Goal: Communication & Community: Answer question/provide support

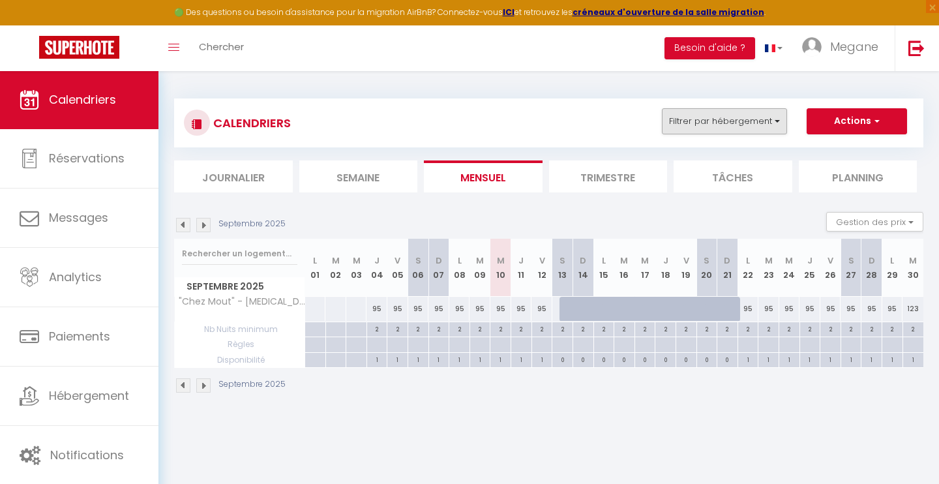
click at [771, 128] on button "Filtrer par hébergement" at bounding box center [724, 121] width 125 height 26
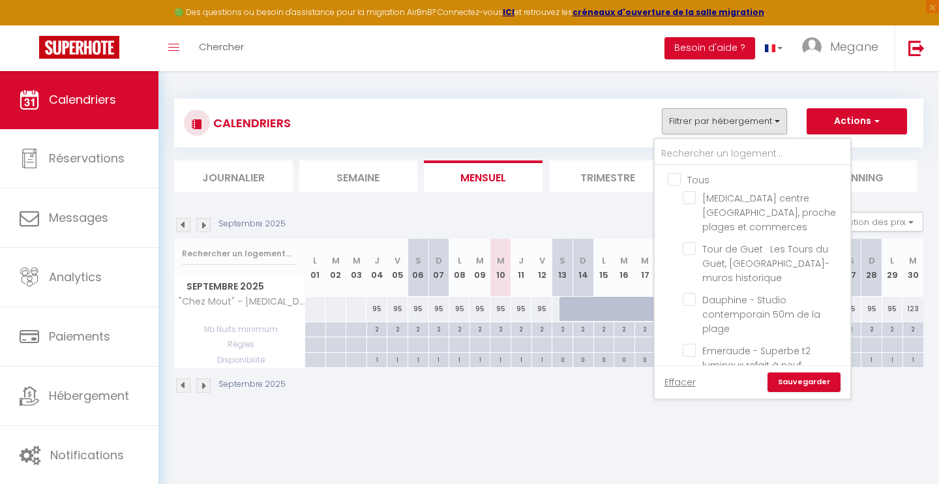
click at [698, 181] on input "Tous" at bounding box center [765, 178] width 196 height 13
checkbox input "true"
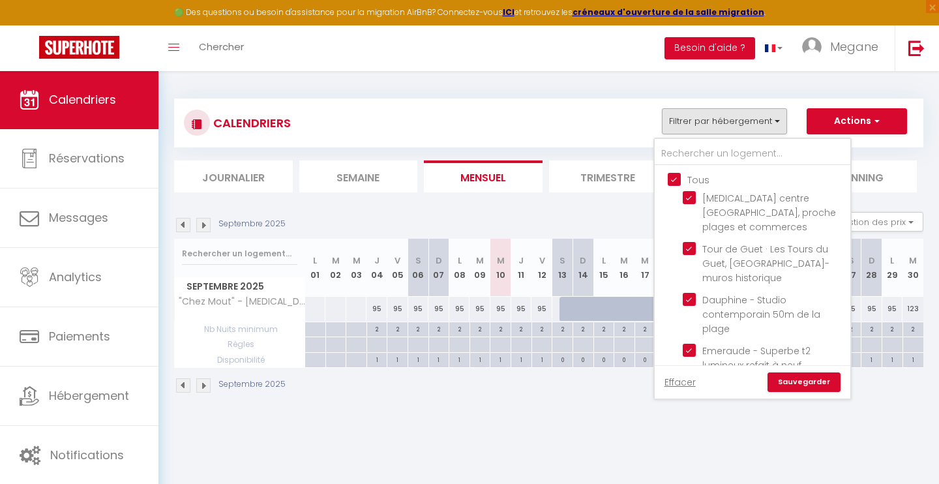
checkbox input "true"
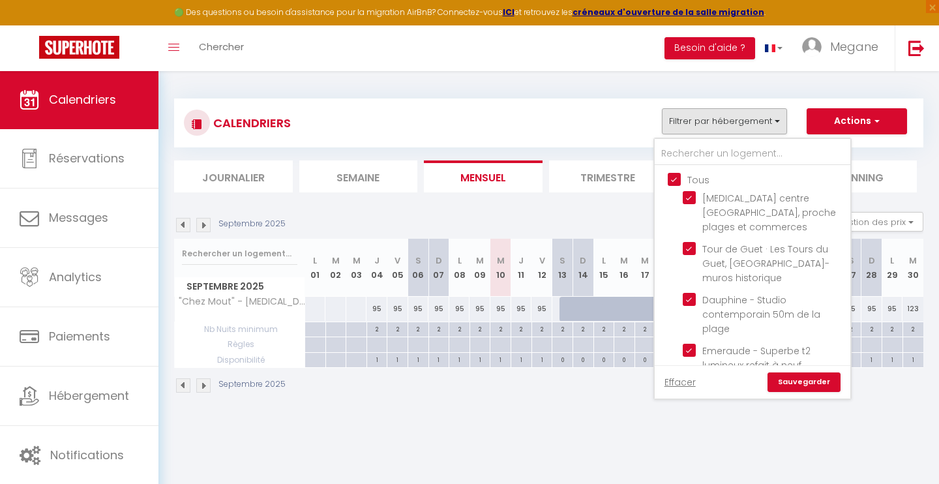
checkbox input "true"
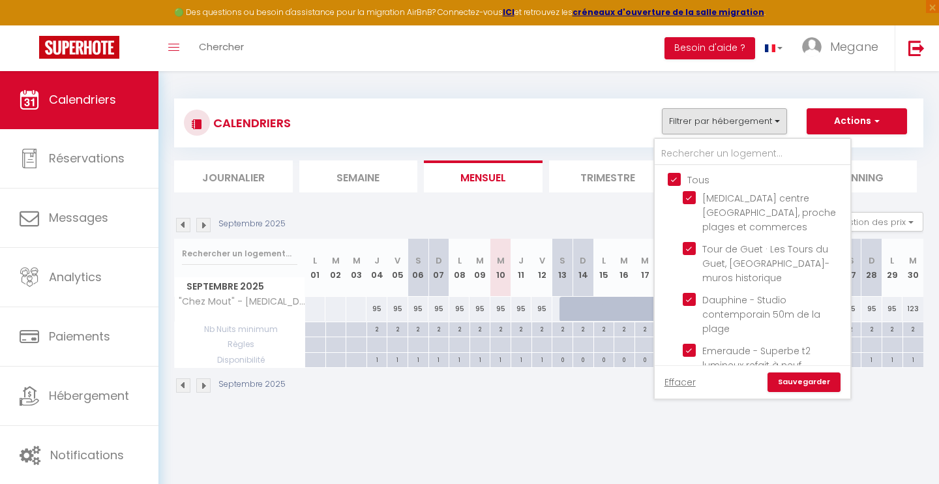
checkbox input "true"
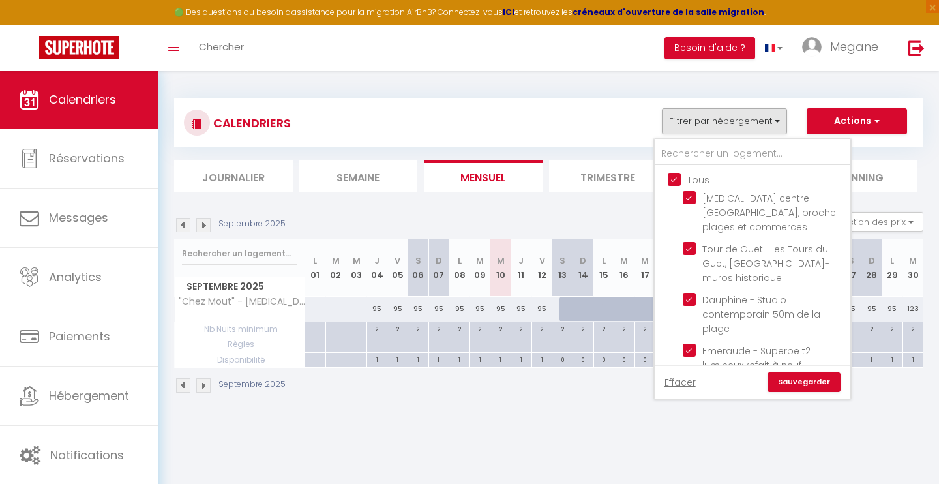
checkbox input "true"
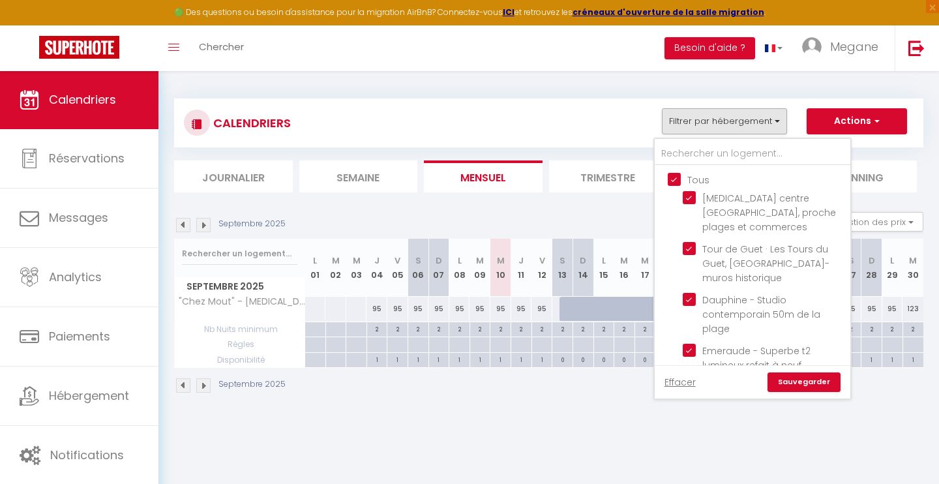
checkbox input "true"
click at [698, 181] on input "Tous" at bounding box center [765, 178] width 196 height 13
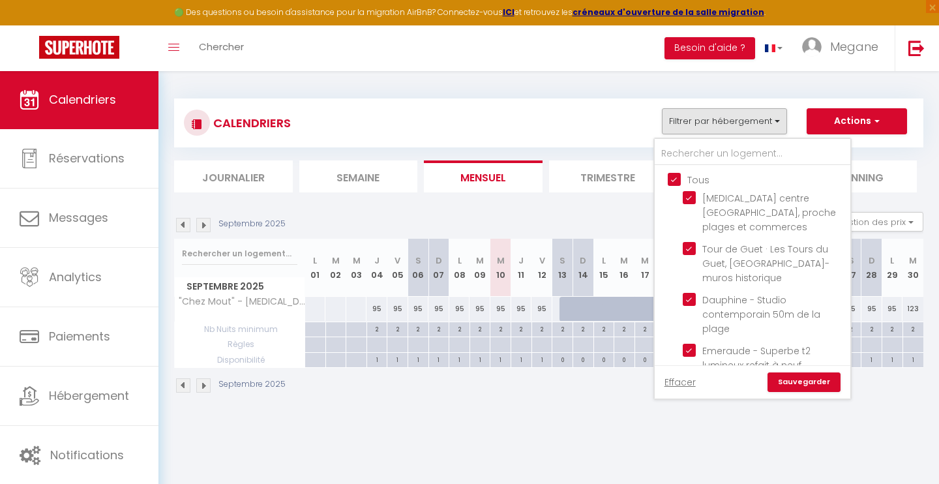
checkbox input "false"
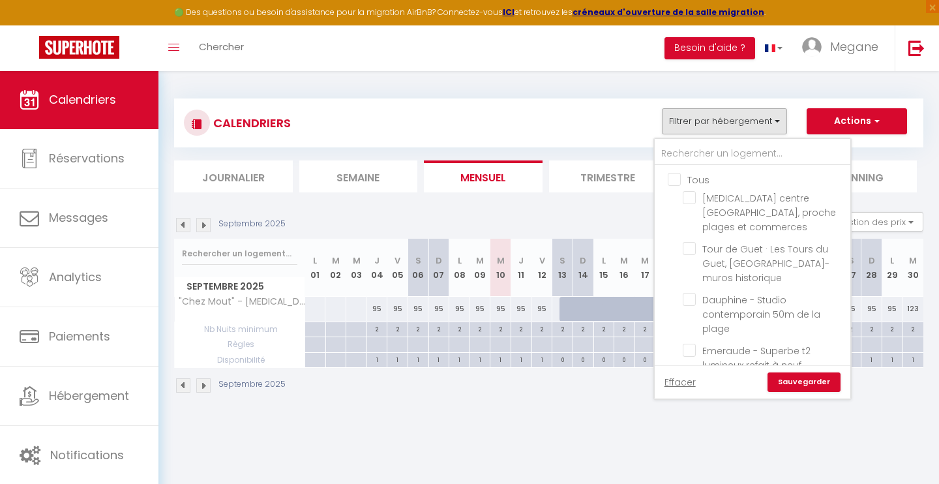
checkbox input "false"
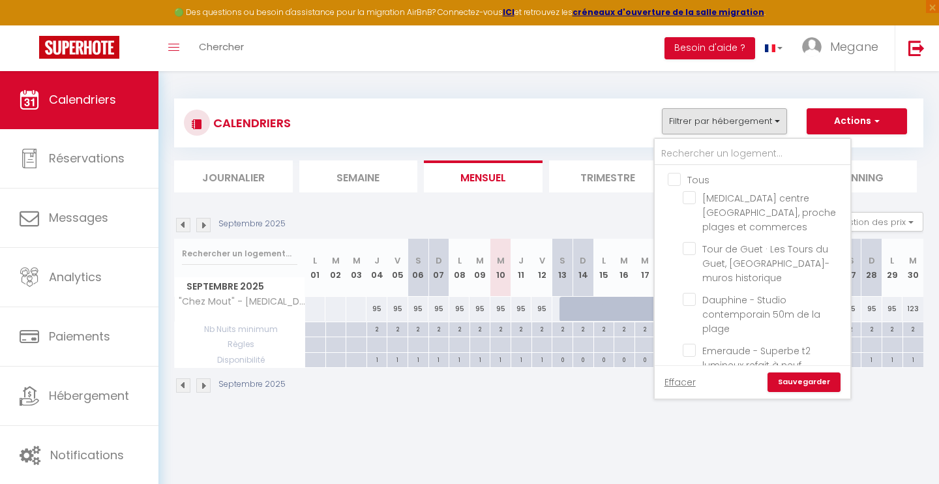
checkbox input "false"
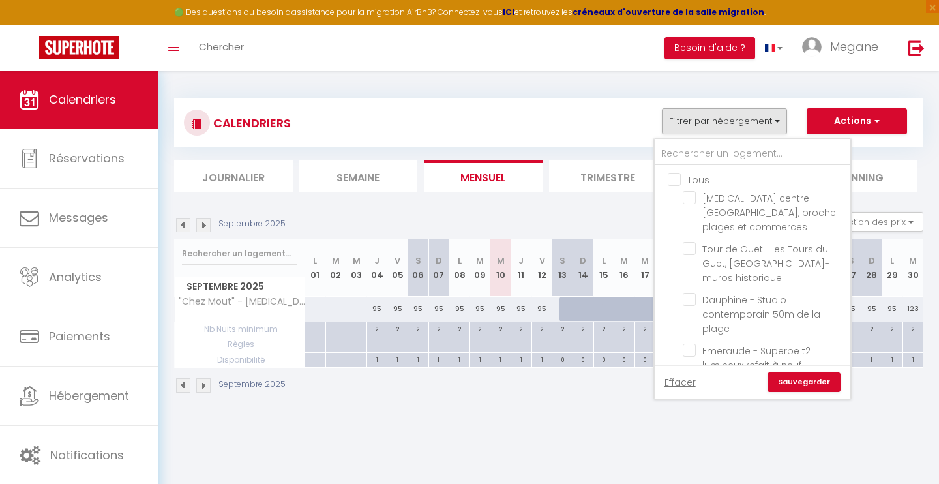
checkbox input "false"
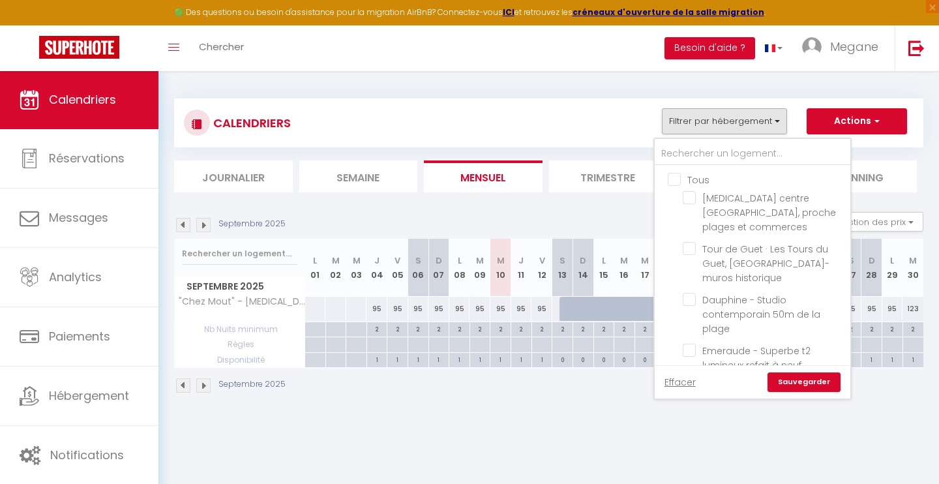
checkbox input "false"
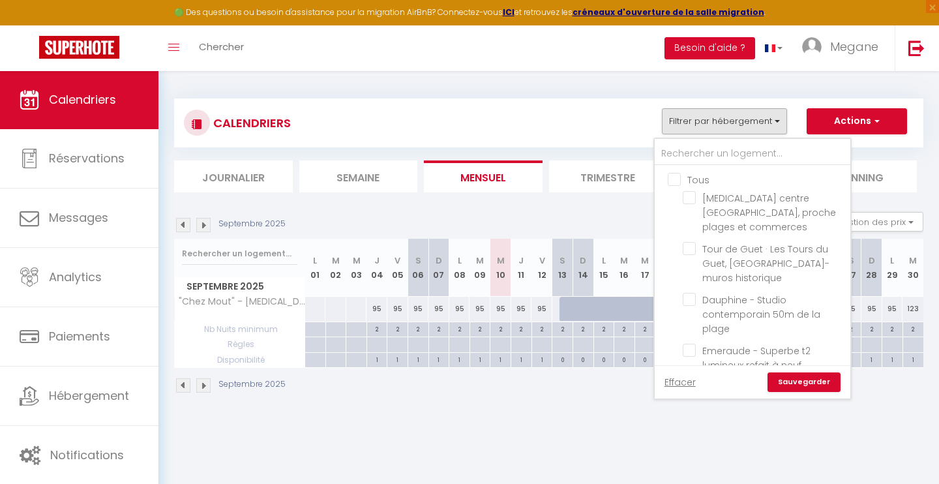
checkbox input "false"
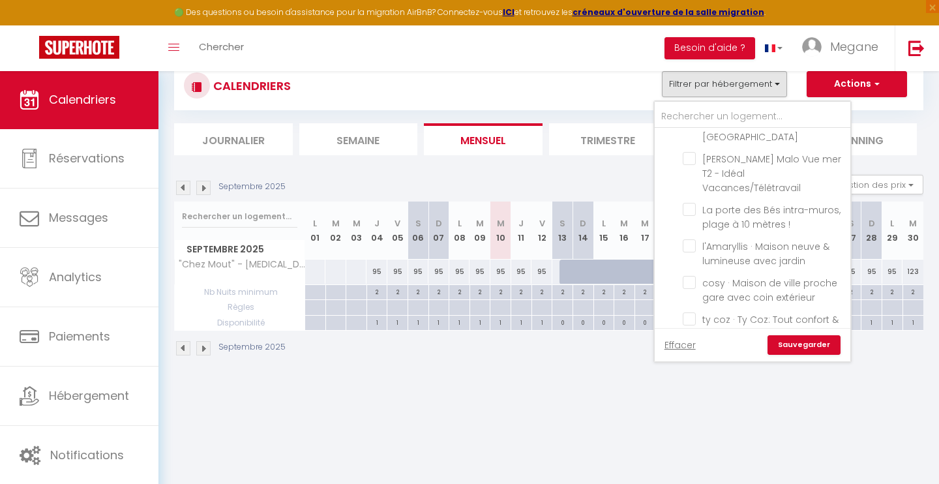
scroll to position [881, 0]
click at [691, 386] on input "Maison cosy proche [GEOGRAPHIC_DATA] et [GEOGRAPHIC_DATA]" at bounding box center [763, 392] width 163 height 13
checkbox input "true"
click at [790, 348] on link "Sauvegarder" at bounding box center [803, 345] width 73 height 20
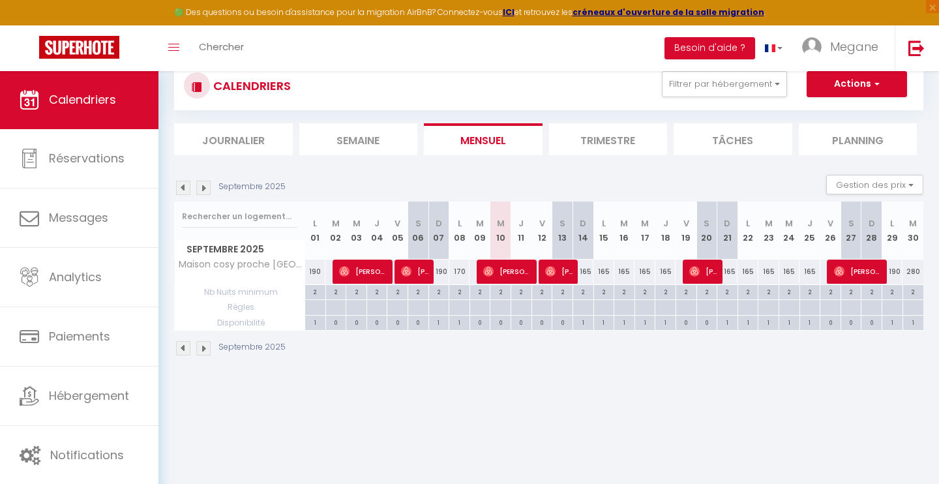
click at [181, 192] on img at bounding box center [183, 188] width 14 height 14
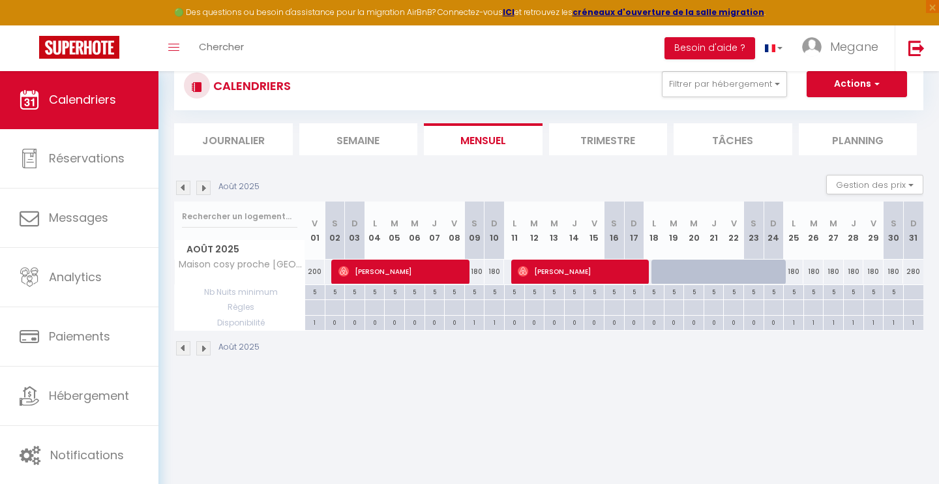
click at [181, 192] on img at bounding box center [183, 188] width 14 height 14
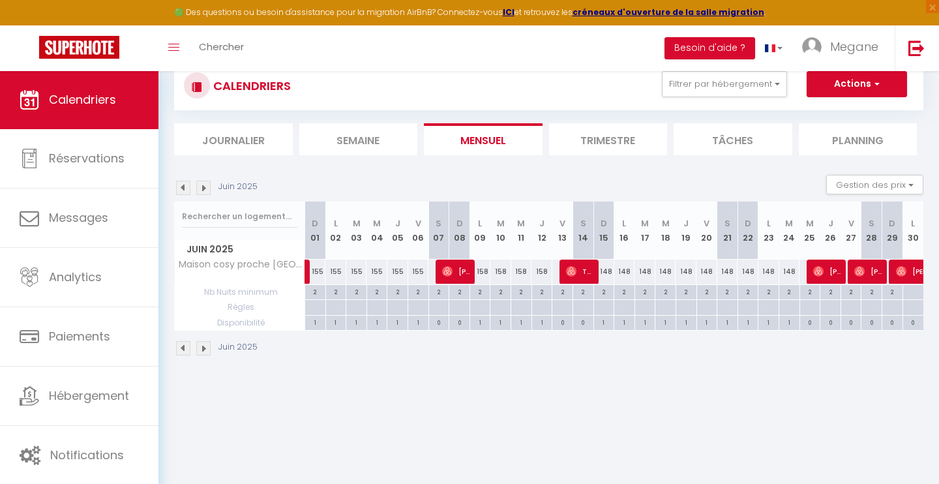
click at [181, 192] on img at bounding box center [183, 188] width 14 height 14
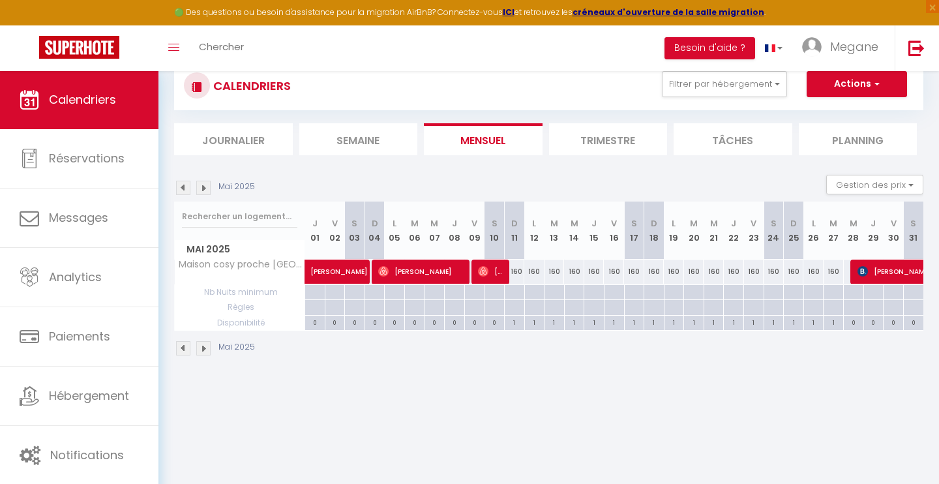
click at [208, 192] on img at bounding box center [203, 188] width 14 height 14
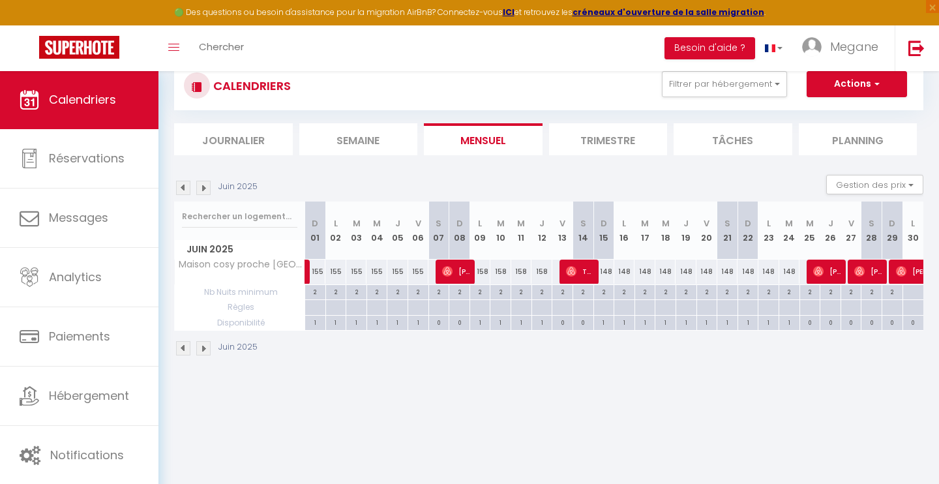
click at [188, 184] on img at bounding box center [183, 188] width 14 height 14
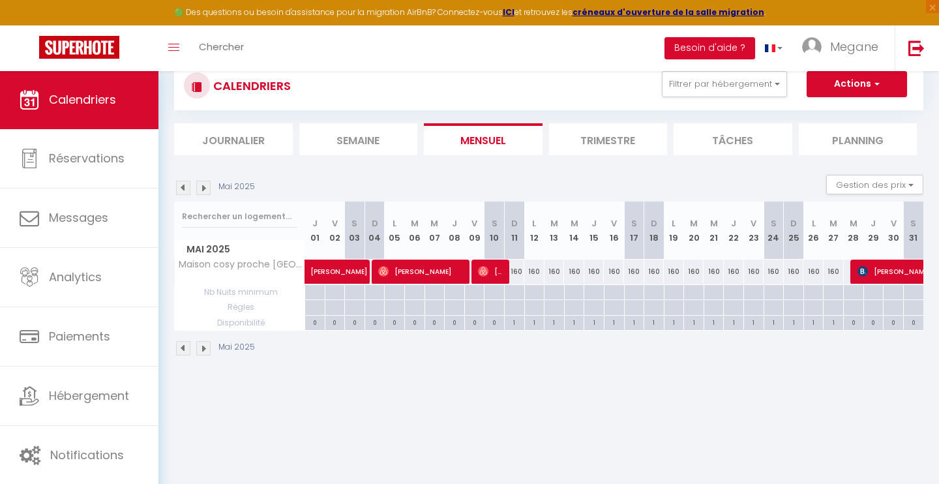
click at [203, 188] on img at bounding box center [203, 188] width 14 height 14
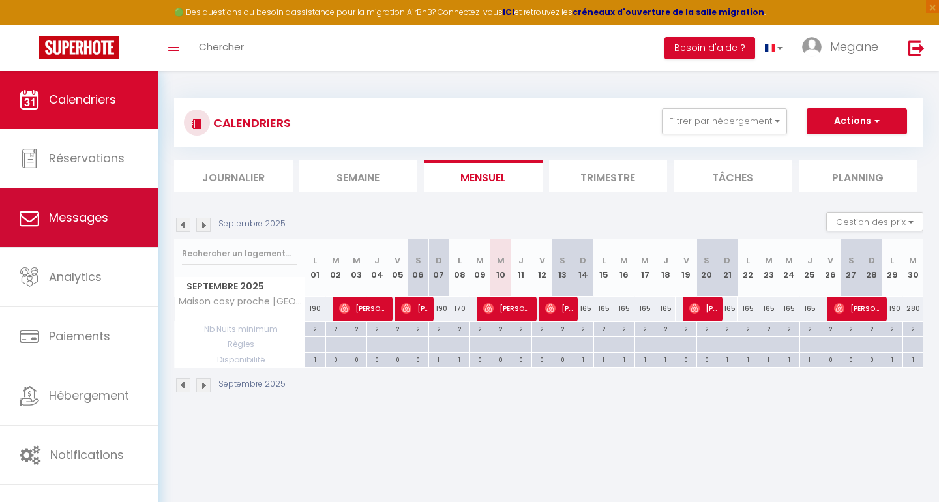
click at [77, 216] on span "Messages" at bounding box center [78, 217] width 59 height 16
select select "message"
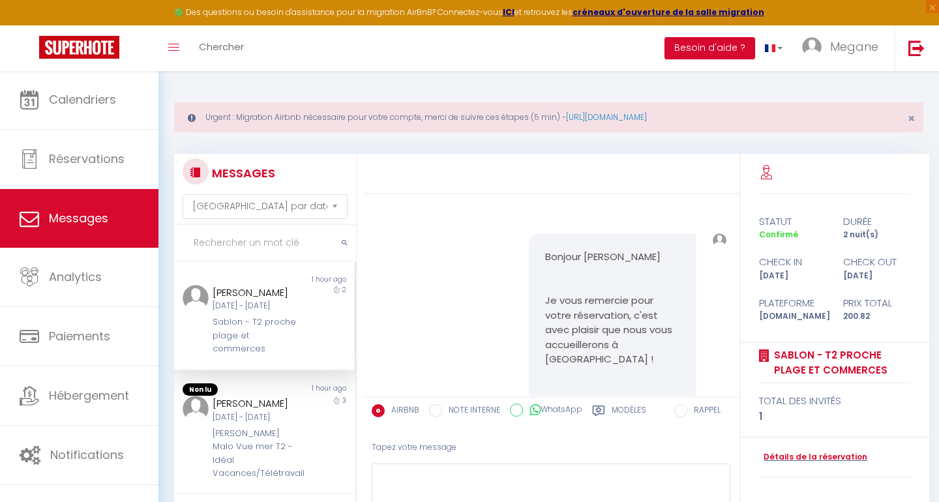
scroll to position [3665, 0]
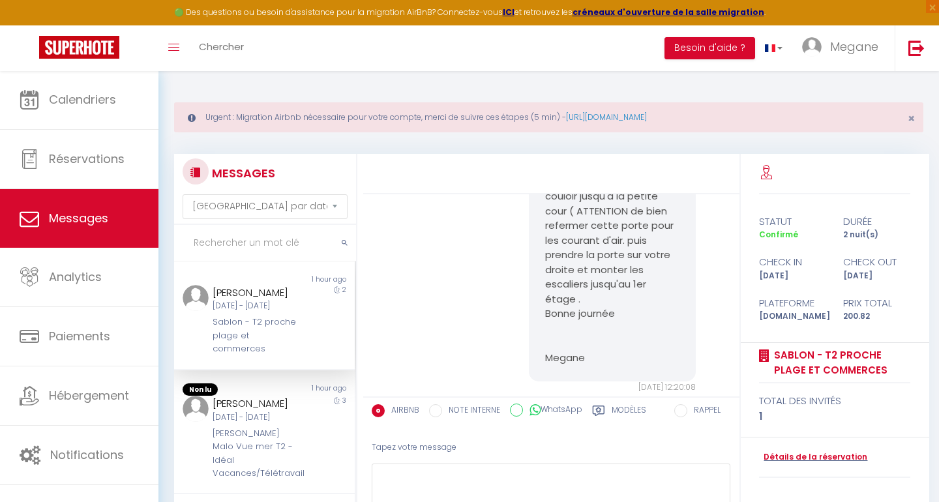
click at [285, 309] on div "[DATE] - [DATE]" at bounding box center [256, 306] width 88 height 12
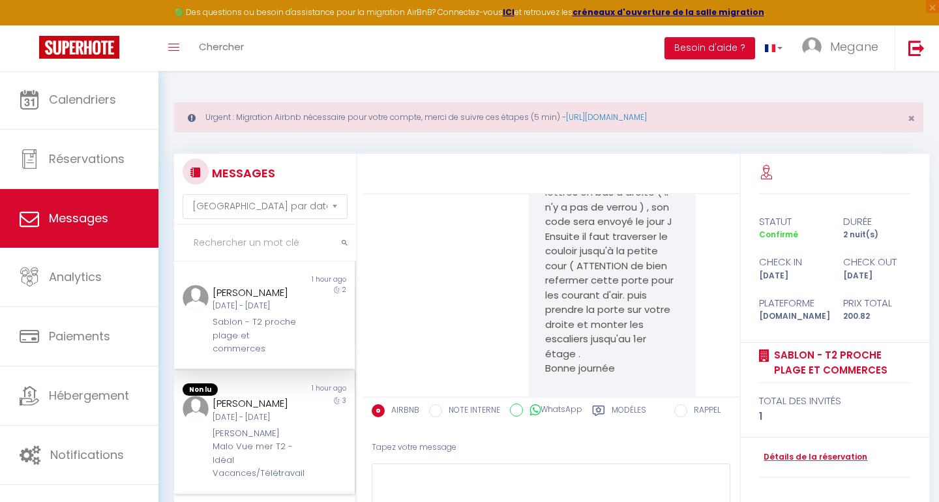
click at [299, 435] on div "[PERSON_NAME] Malo Vue mer T2 - Idéal Vacances/Télétravail" at bounding box center [256, 453] width 88 height 53
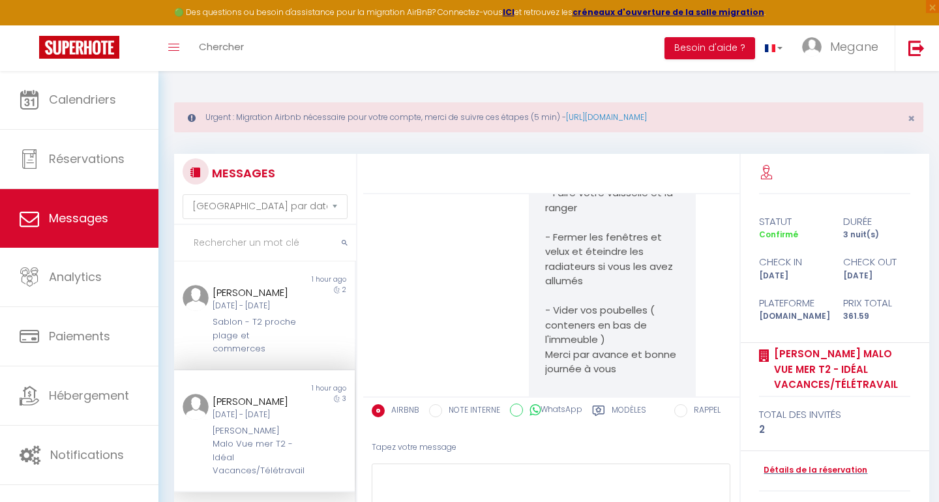
click at [277, 445] on div "[PERSON_NAME] Malo Vue mer T2 - Idéal Vacances/Télétravail" at bounding box center [256, 450] width 88 height 53
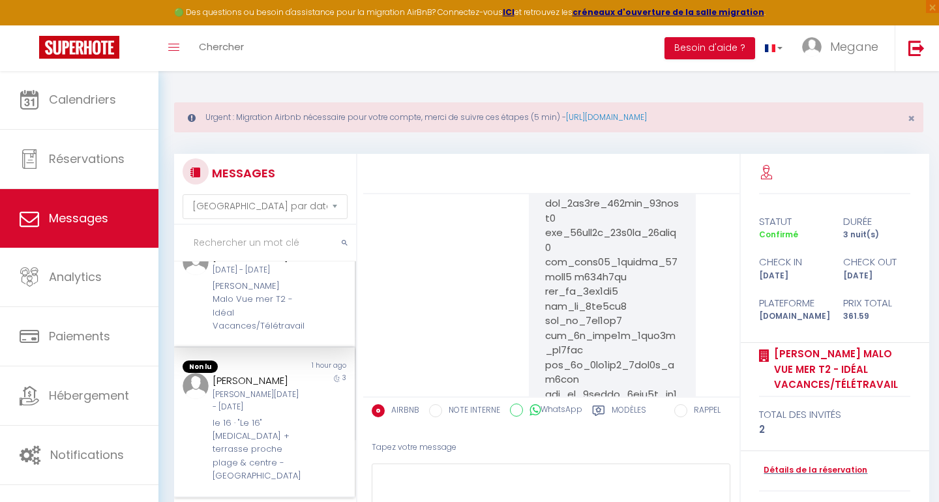
scroll to position [145, 0]
click at [278, 397] on div "[PERSON_NAME][DATE] - [DATE]" at bounding box center [256, 400] width 88 height 25
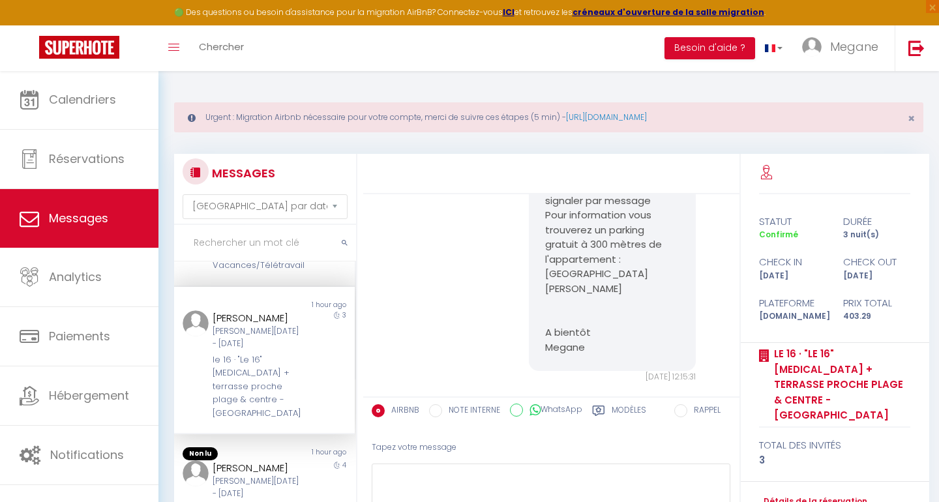
scroll to position [211, 0]
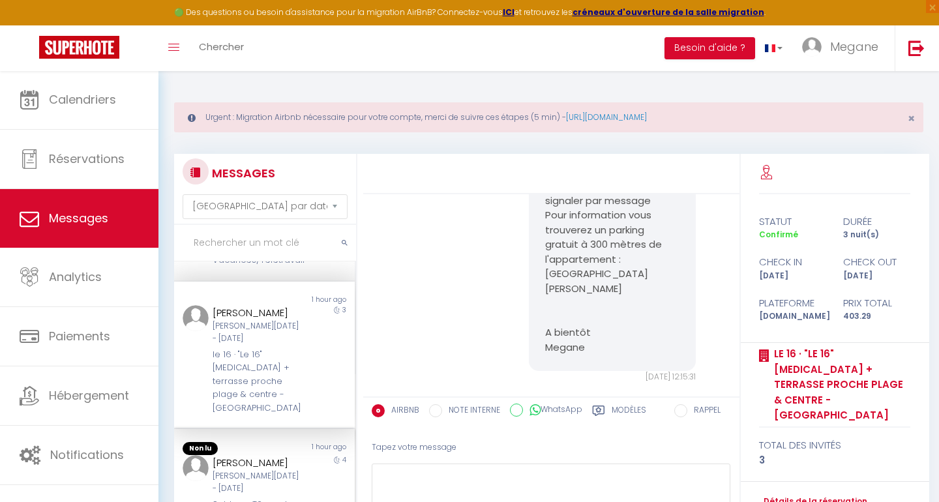
click at [274, 455] on div "[PERSON_NAME]" at bounding box center [256, 463] width 88 height 16
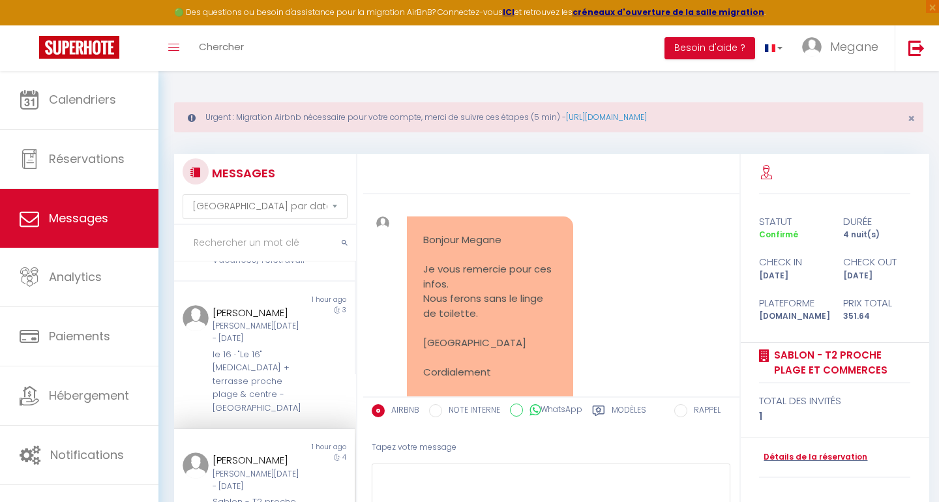
scroll to position [955, 0]
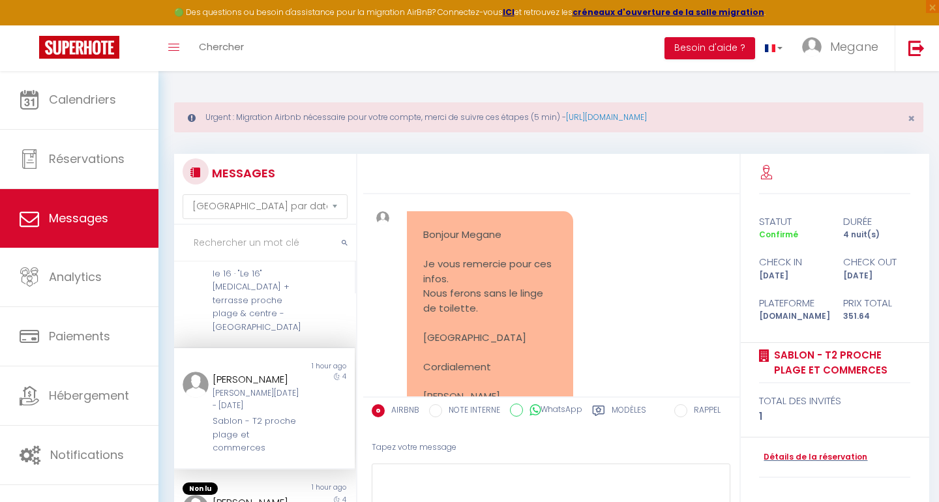
click at [291, 426] on div "Non lu 1 hour ago [PERSON_NAME] [DATE] - [DATE] Sablon - T2 proche plage et com…" at bounding box center [264, 408] width 181 height 121
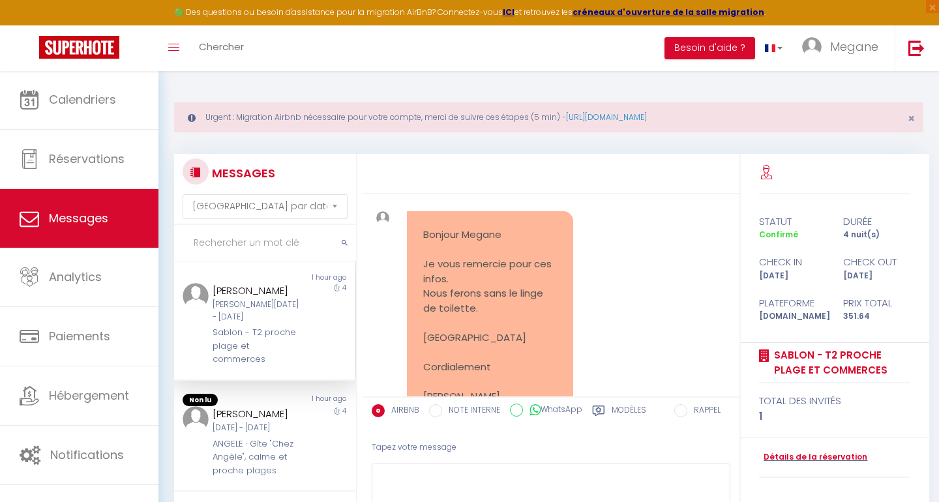
scroll to position [415, 0]
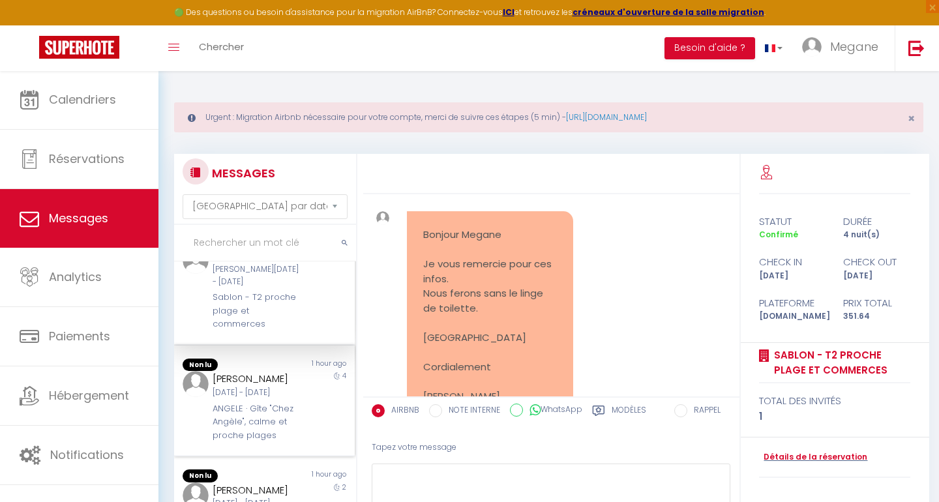
click at [273, 402] on div "ANGELE · Gîte "Chez Angèle", calme et proche plages" at bounding box center [256, 422] width 88 height 40
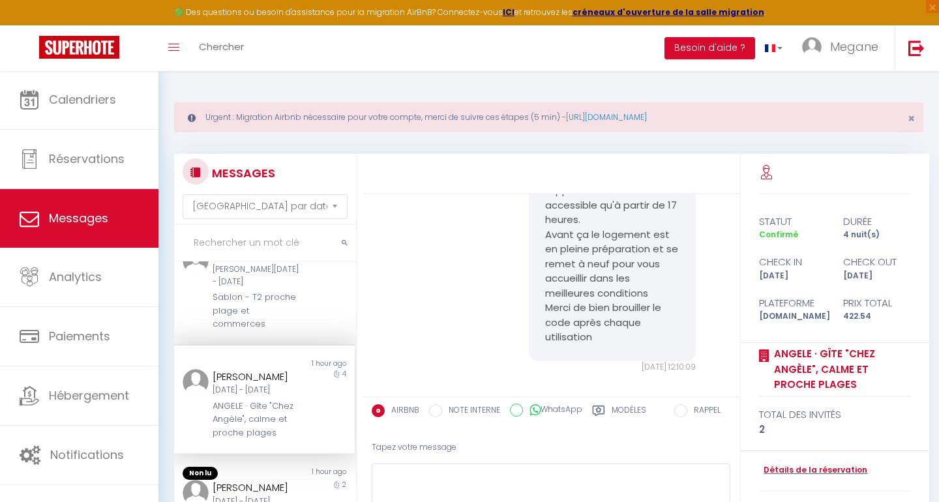
scroll to position [1476, 0]
click at [435, 474] on textarea at bounding box center [550, 485] width 359 height 45
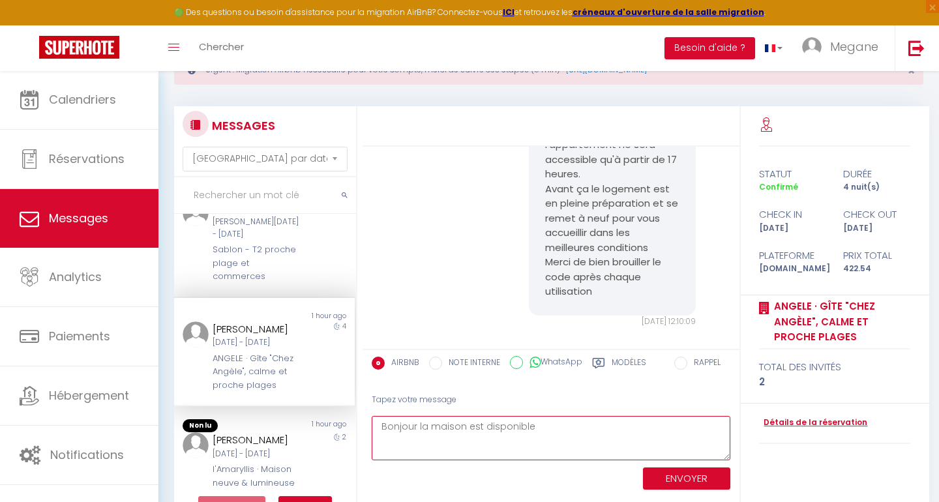
scroll to position [55, 0]
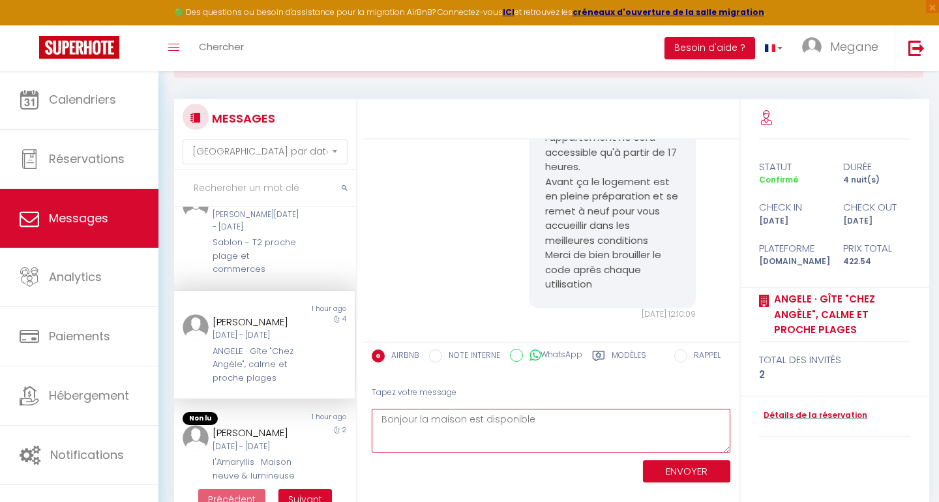
type textarea "Bonjour la maison est disponible"
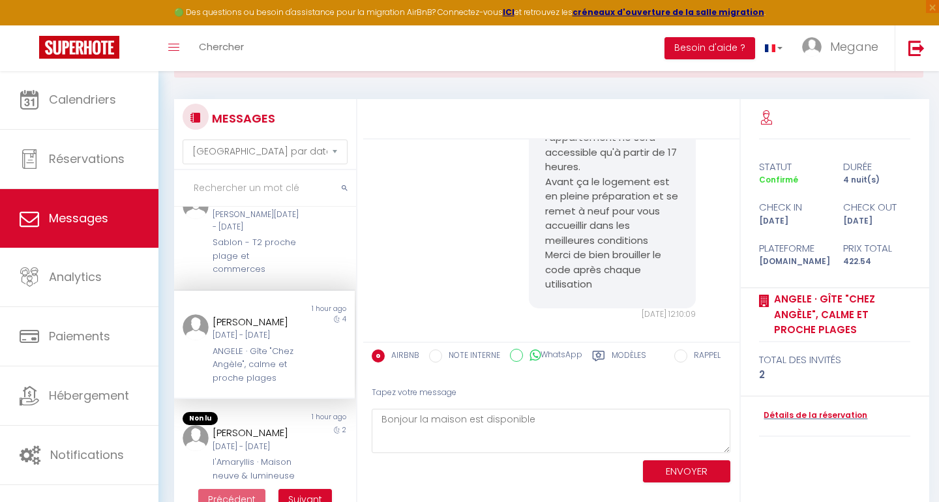
click at [654, 469] on button "ENVOYER" at bounding box center [686, 471] width 87 height 23
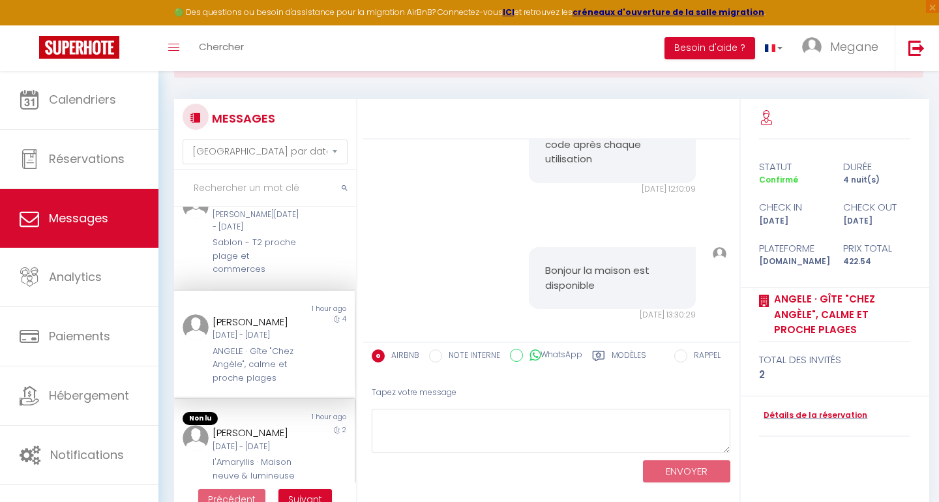
click at [284, 425] on div "Baptiste Lewandoski" at bounding box center [256, 433] width 88 height 16
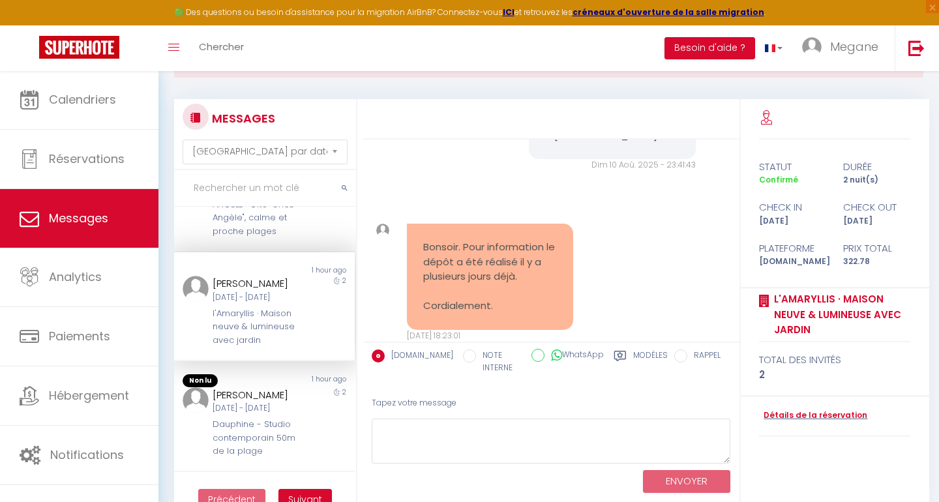
scroll to position [563, 0]
click at [252, 413] on div "Jeu 11 Sep - Sam 13 Sep" at bounding box center [256, 407] width 88 height 12
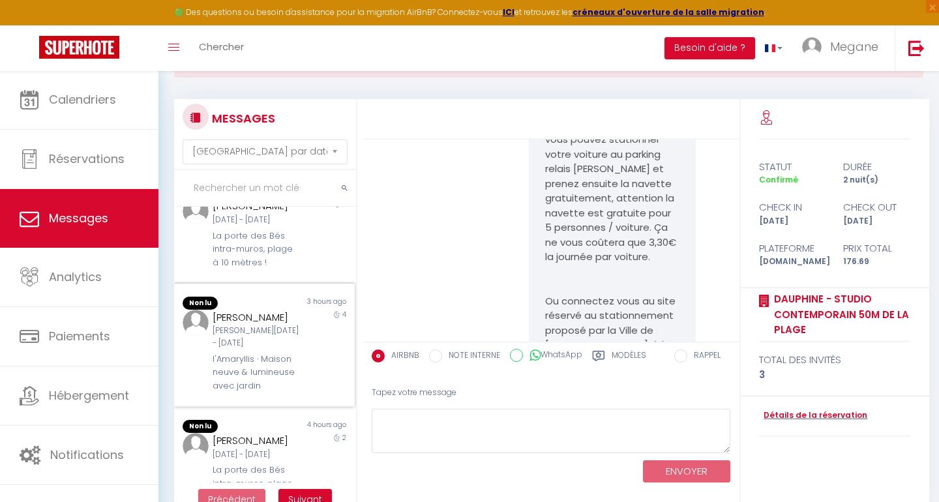
scroll to position [860, 0]
click at [250, 269] on div "La porte des Bés intra-muros, plage à 10 mètres !" at bounding box center [256, 249] width 88 height 40
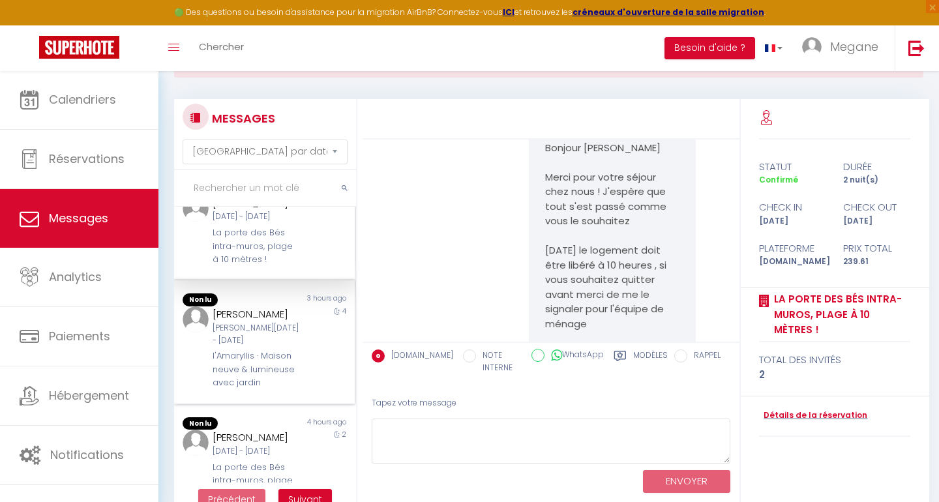
click at [235, 347] on div "Sam 13 Sep - Mer 17 Sep" at bounding box center [256, 334] width 88 height 25
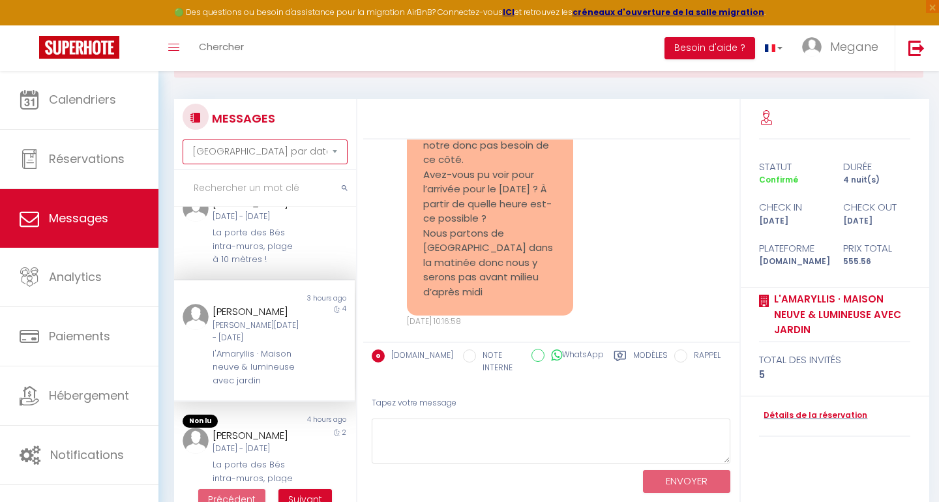
click at [278, 155] on select "Trier par date de réservation Trier par date de message" at bounding box center [264, 151] width 164 height 25
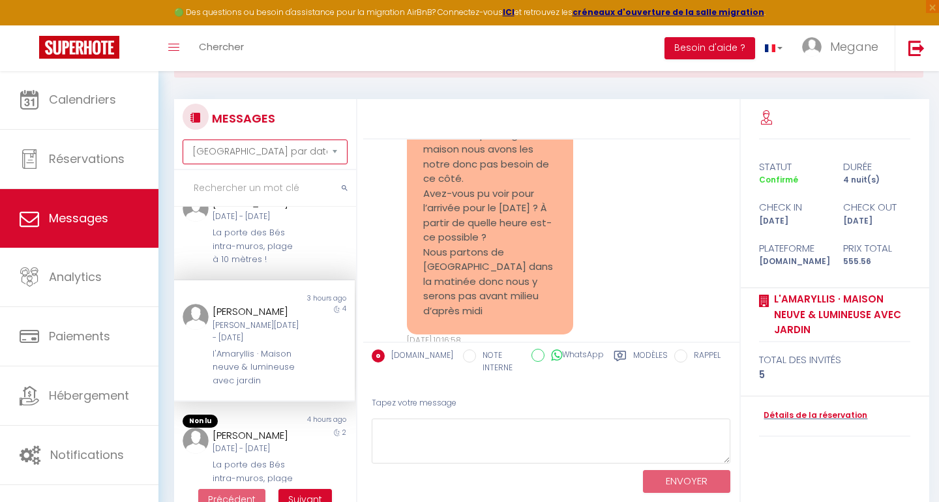
scroll to position [2651, 0]
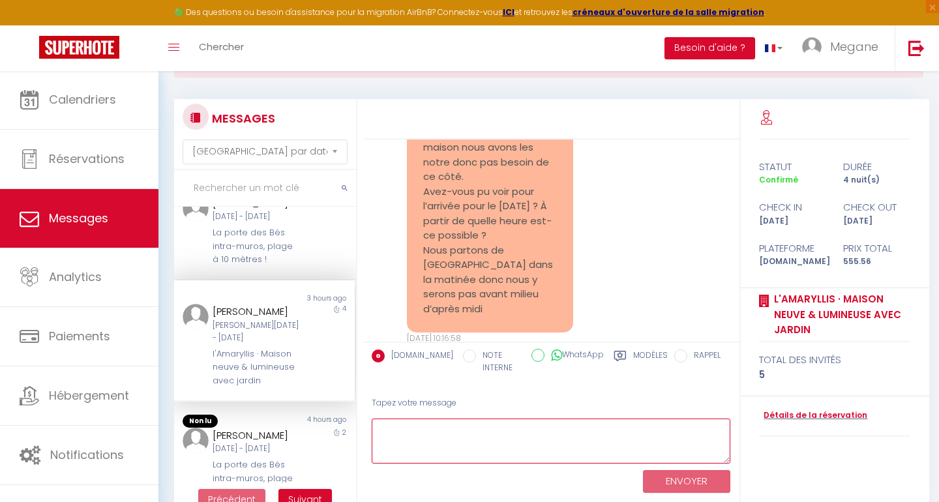
click at [426, 445] on textarea at bounding box center [550, 440] width 359 height 45
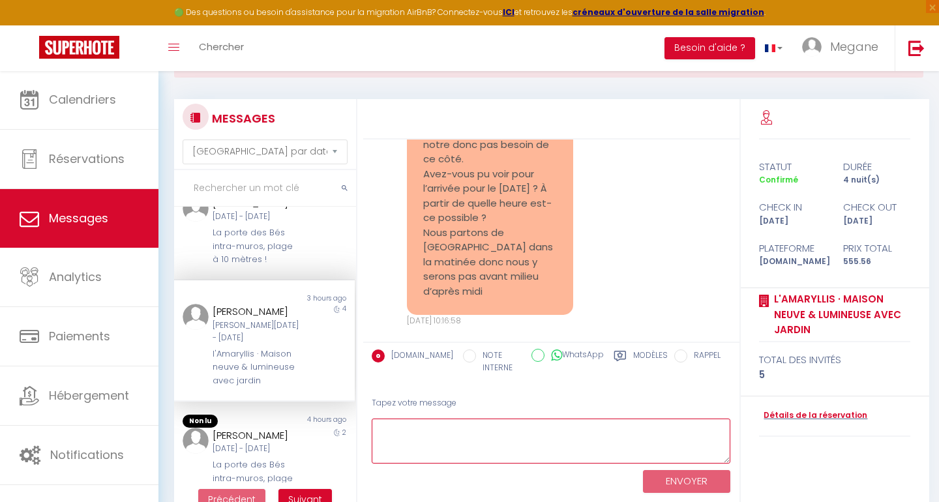
scroll to position [2668, 0]
click at [456, 437] on textarea at bounding box center [550, 440] width 359 height 45
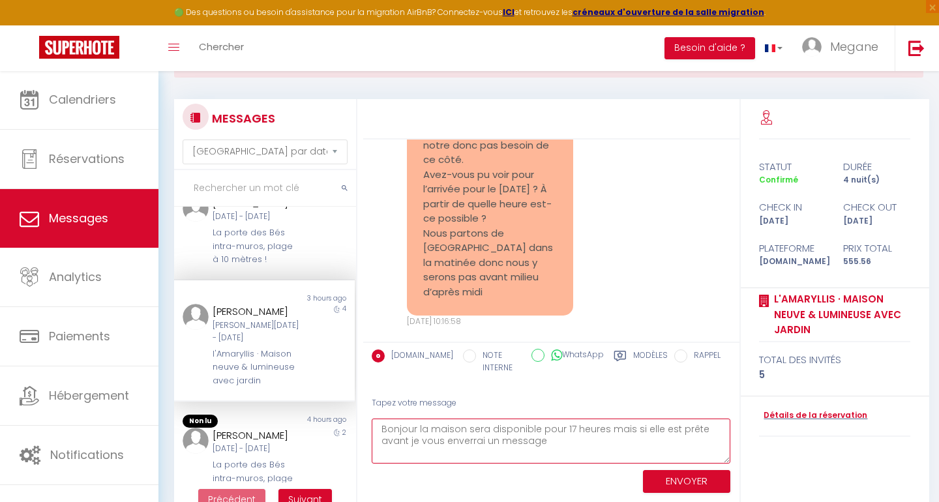
type textarea "Bonjour la maison sera disponible pour 17 heures mais si elle est prête avant j…"
click at [664, 483] on button "ENVOYER" at bounding box center [686, 481] width 87 height 23
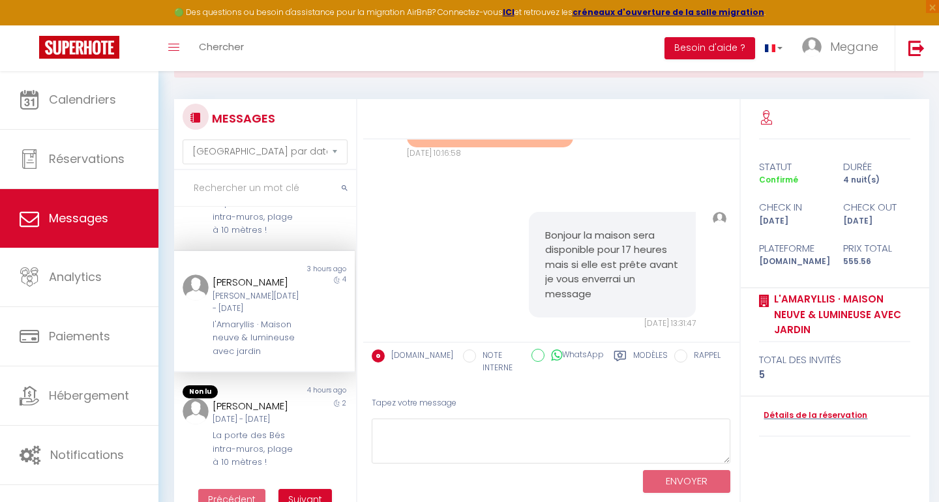
scroll to position [927, 0]
click at [269, 416] on div "Sam 06 Sep - Lun 08 Sep" at bounding box center [256, 419] width 88 height 12
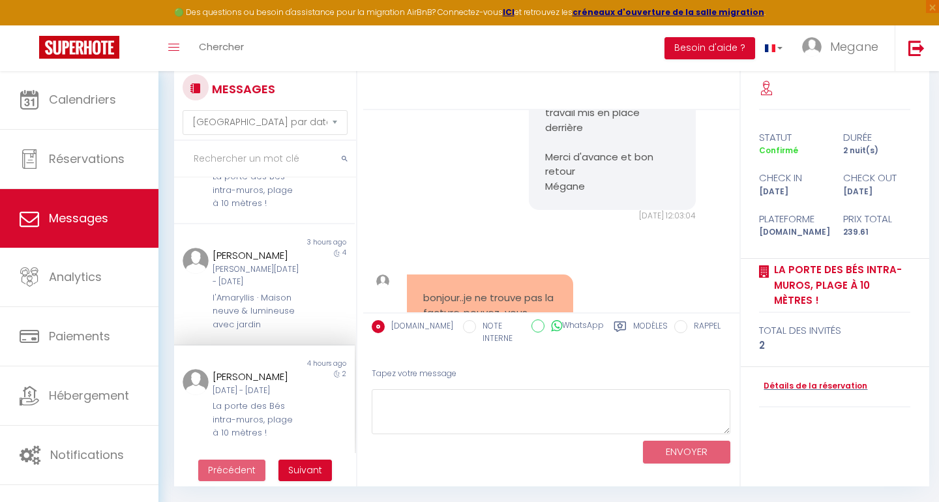
scroll to position [83, 0]
click at [254, 392] on div "Sam 06 Sep - Lun 08 Sep" at bounding box center [256, 391] width 88 height 12
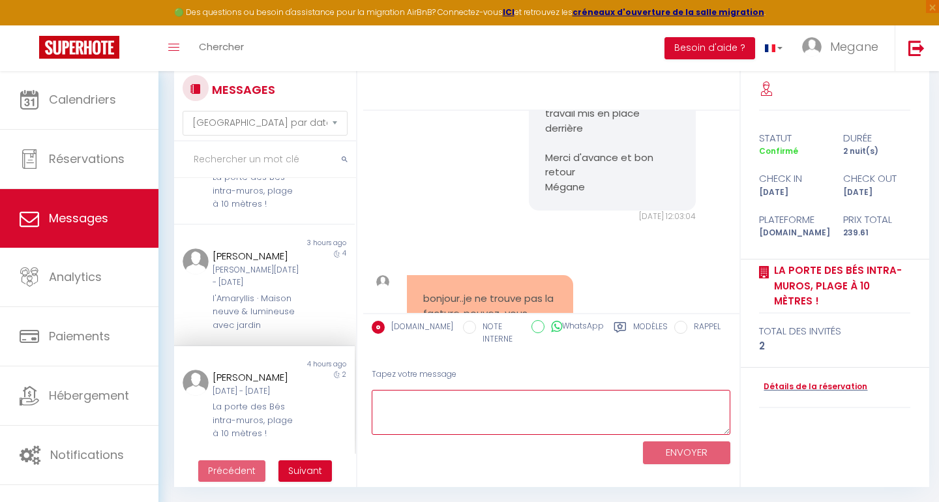
click at [442, 413] on textarea at bounding box center [550, 412] width 359 height 45
type textarea "Bonjour la facture viens d'être renvoyé"
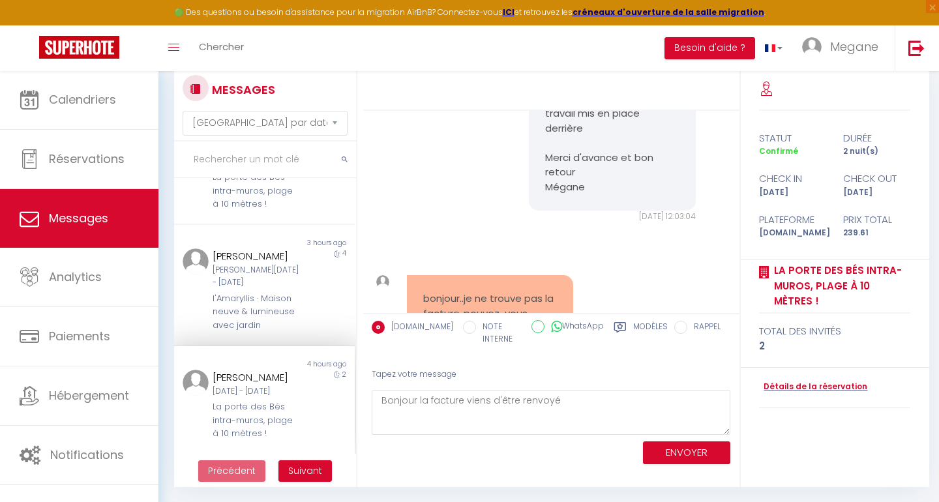
click at [671, 443] on button "ENVOYER" at bounding box center [686, 452] width 87 height 23
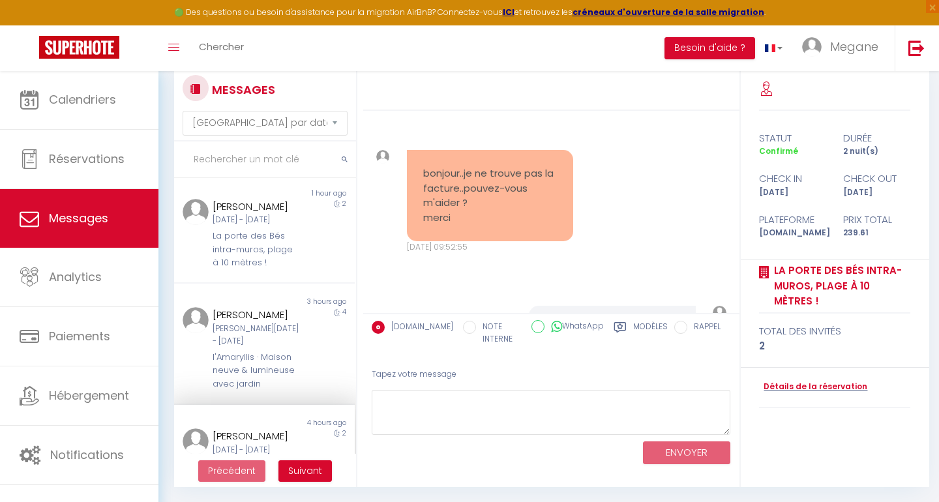
scroll to position [927, 0]
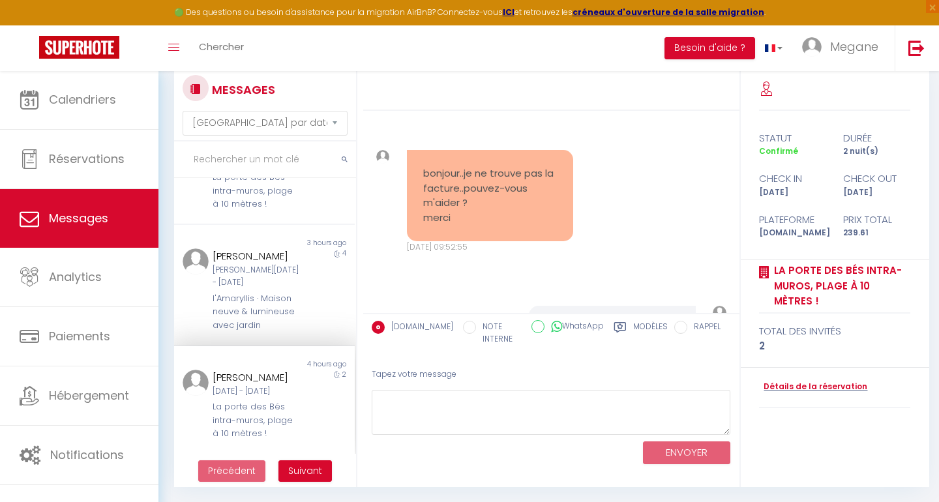
click at [80, 203] on link "Messages" at bounding box center [79, 218] width 158 height 59
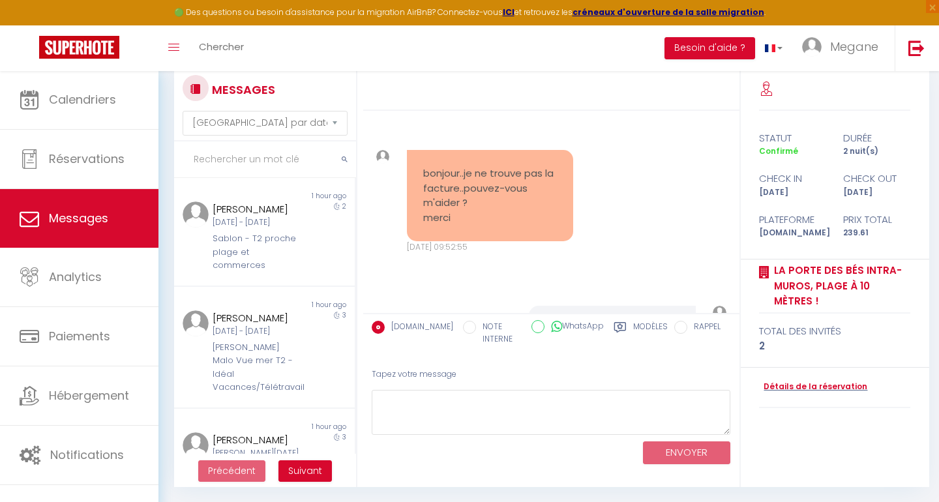
click at [117, 212] on link "Messages" at bounding box center [79, 218] width 158 height 59
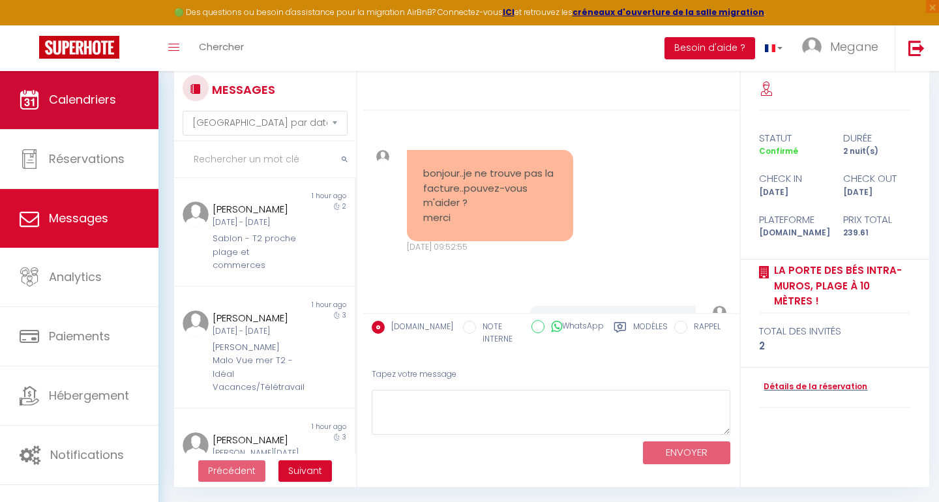
click at [123, 123] on link "Calendriers" at bounding box center [79, 99] width 158 height 59
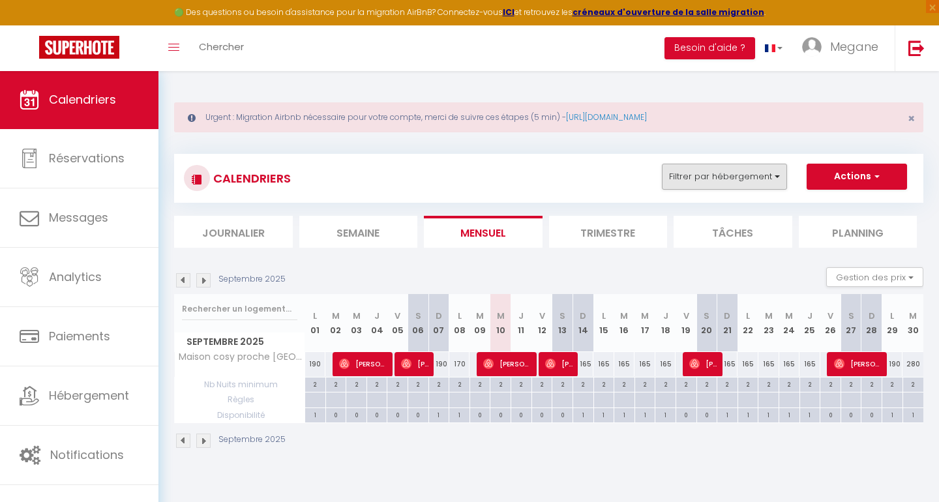
click at [723, 179] on button "Filtrer par hébergement" at bounding box center [724, 177] width 125 height 26
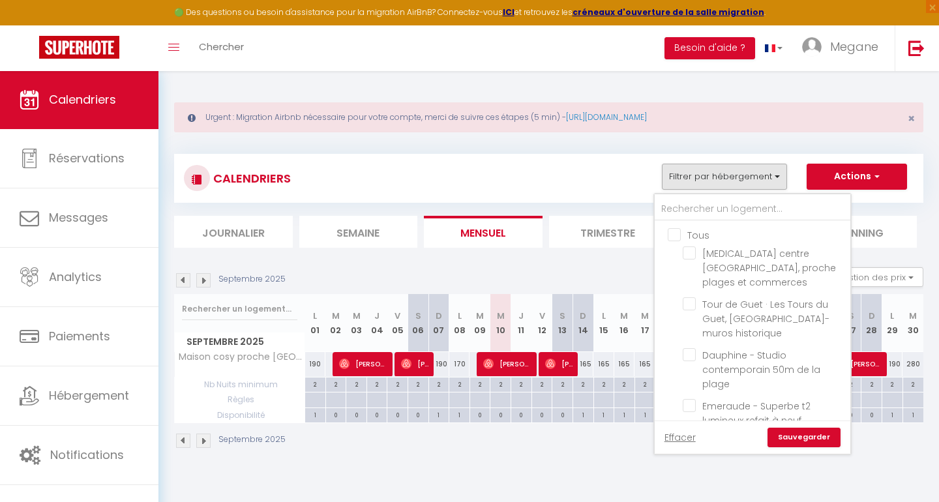
click at [723, 179] on button "Filtrer par hébergement" at bounding box center [724, 177] width 125 height 26
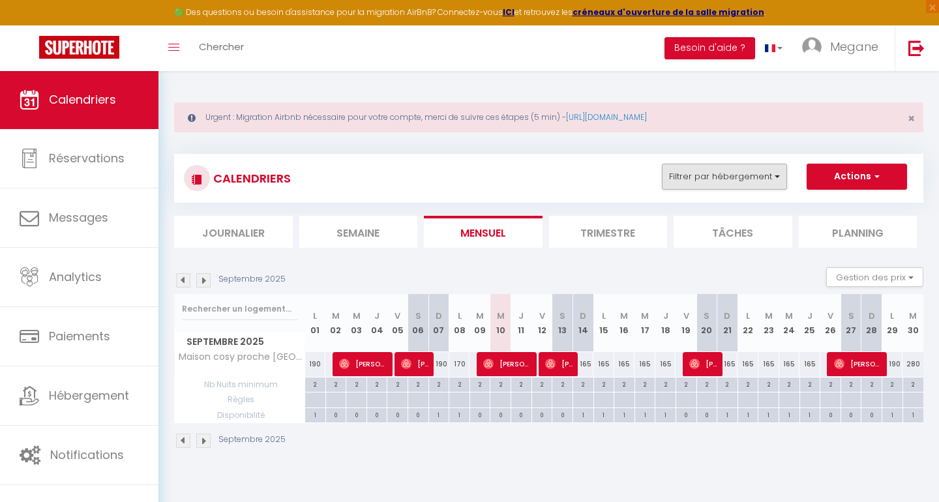
click at [729, 179] on button "Filtrer par hébergement" at bounding box center [724, 177] width 125 height 26
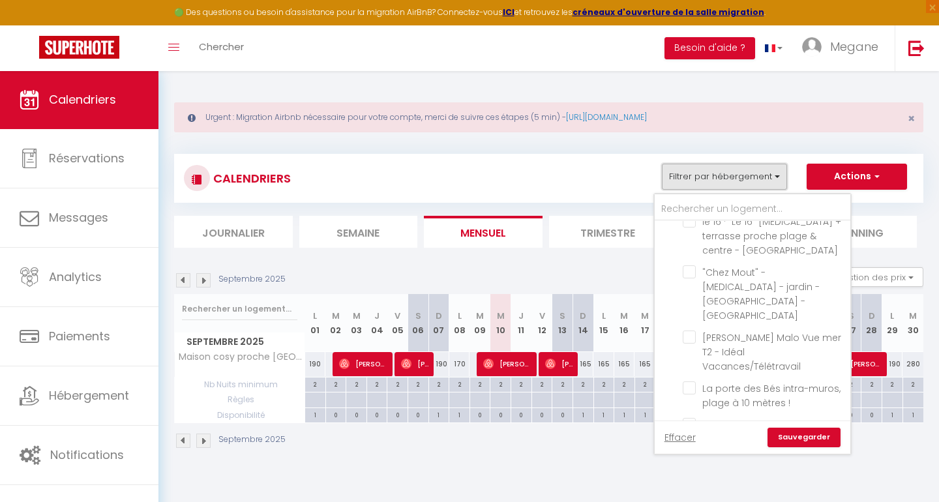
scroll to position [789, 0]
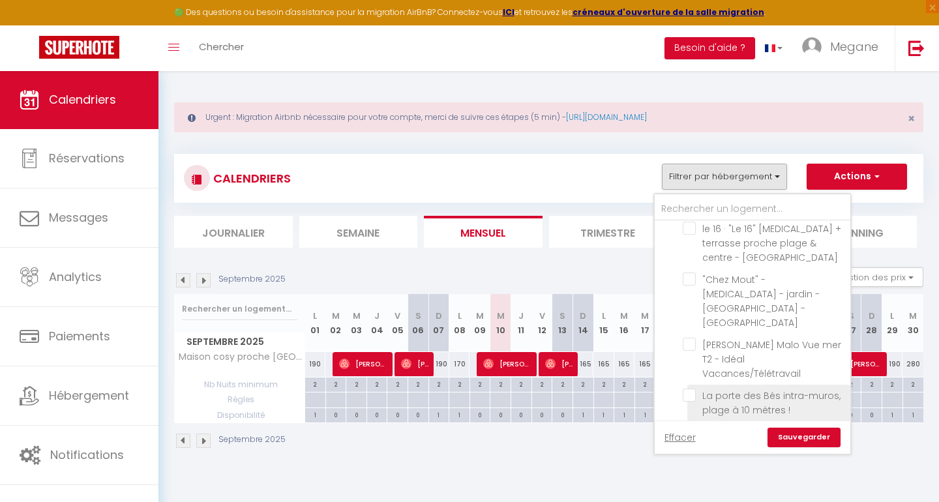
click at [692, 388] on input "La porte des Bés intra-muros, plage à 10 mètres !" at bounding box center [763, 394] width 163 height 13
checkbox input "true"
checkbox input "false"
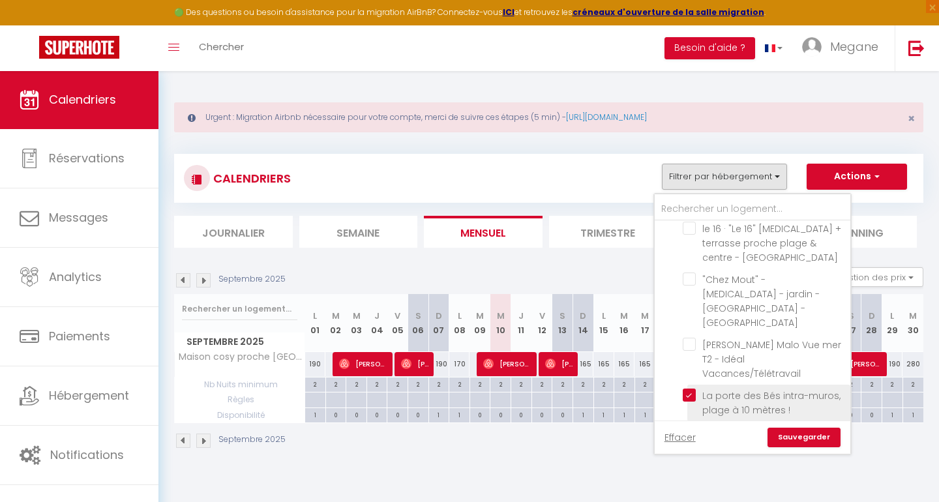
checkbox input "false"
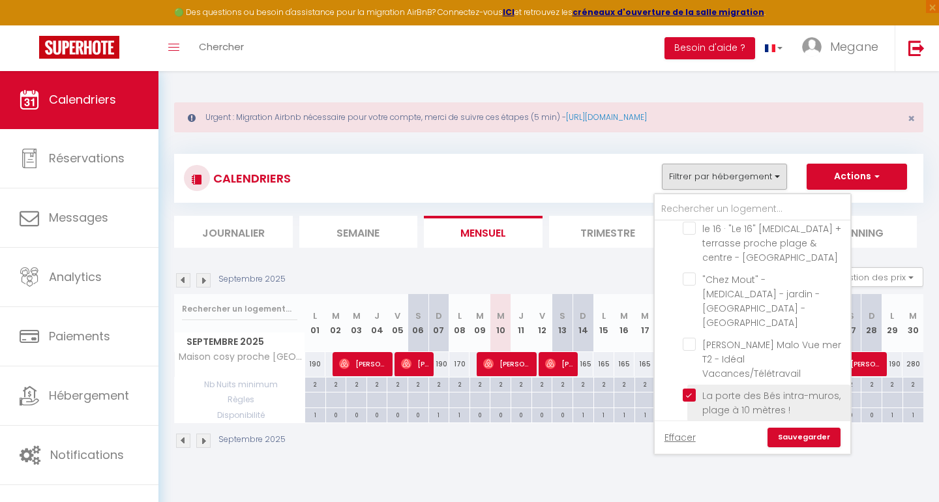
checkbox input "false"
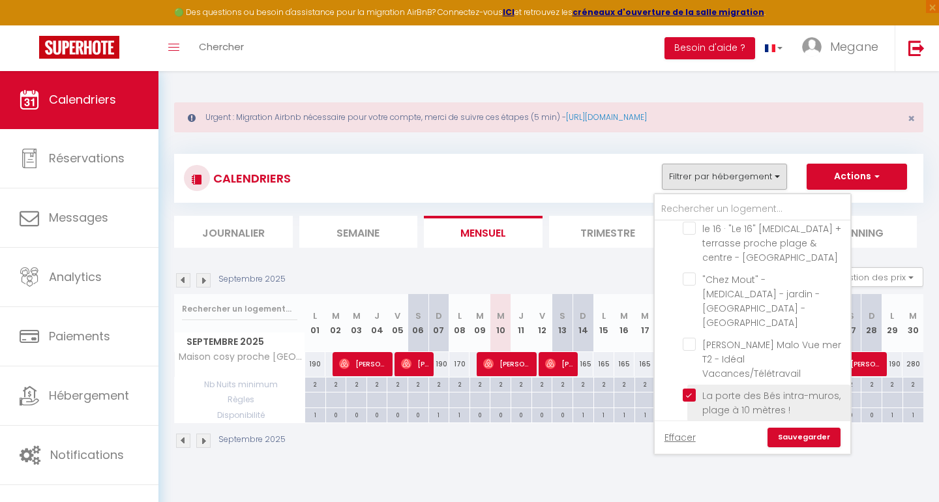
checkbox input "false"
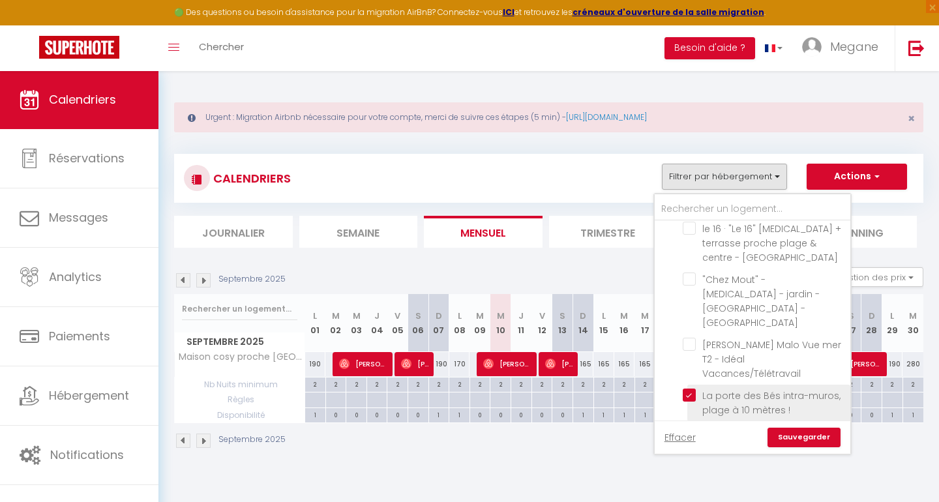
checkbox input "false"
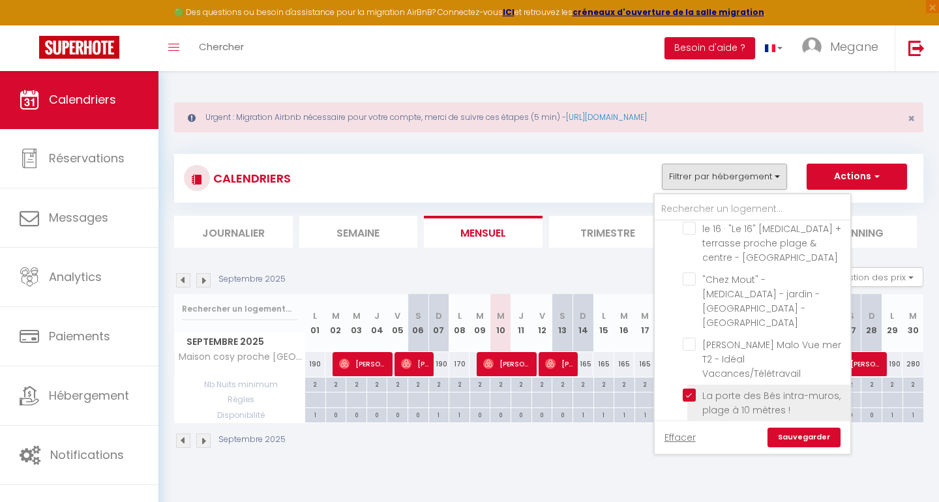
checkbox input "false"
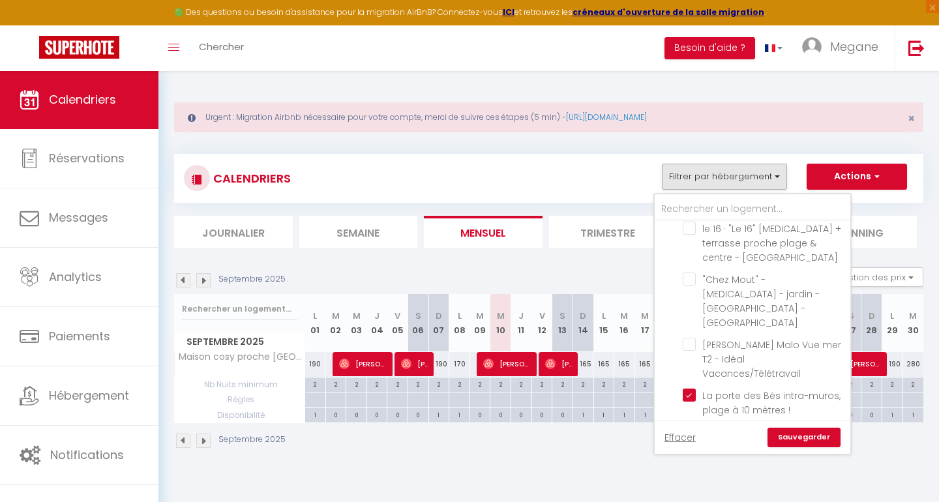
click at [785, 441] on link "Sauvegarder" at bounding box center [803, 438] width 73 height 20
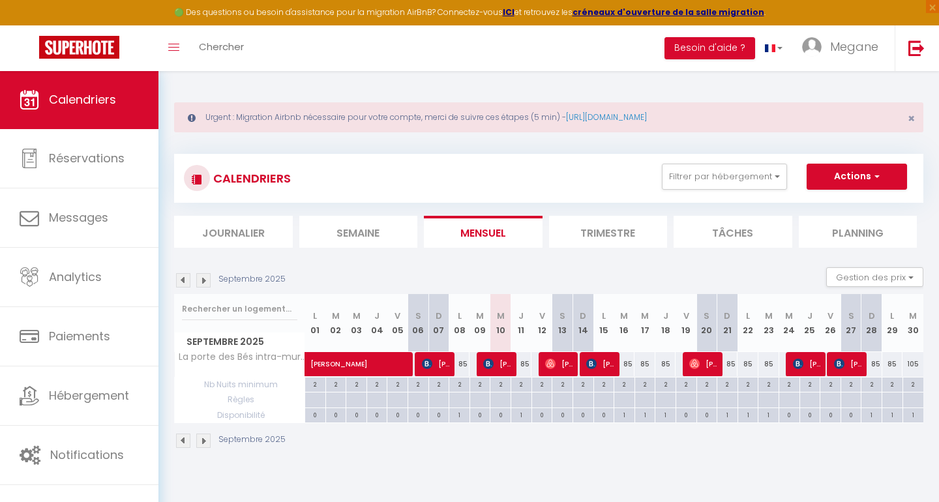
click at [375, 367] on span "Pavlo Sai" at bounding box center [385, 357] width 150 height 25
select select "OK"
select select "KO"
select select "0"
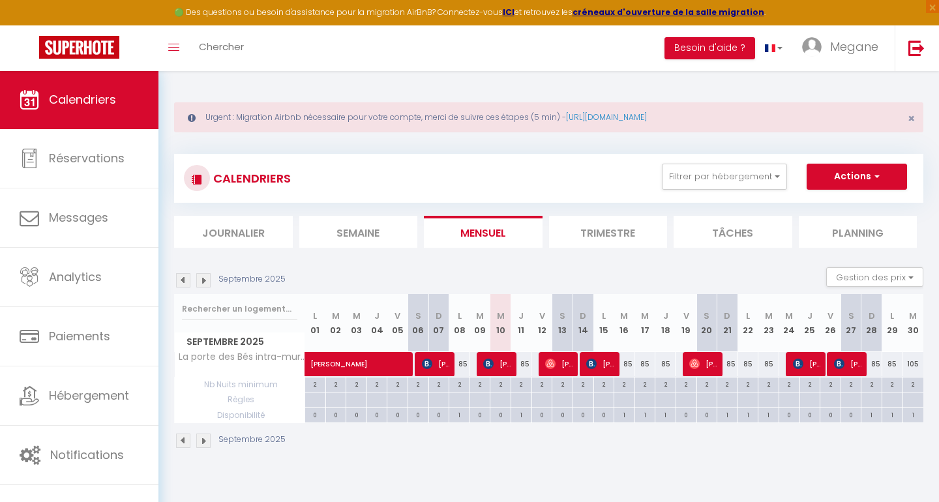
select select "1"
select select
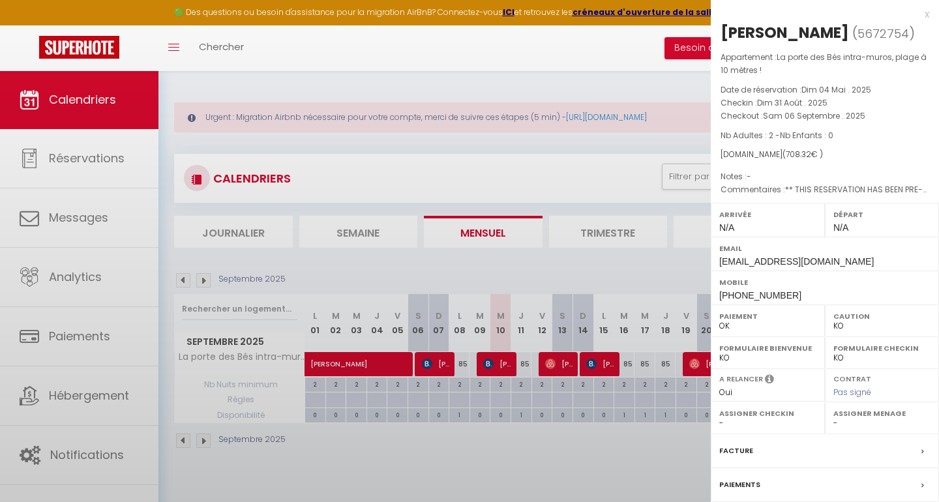
select select "44326"
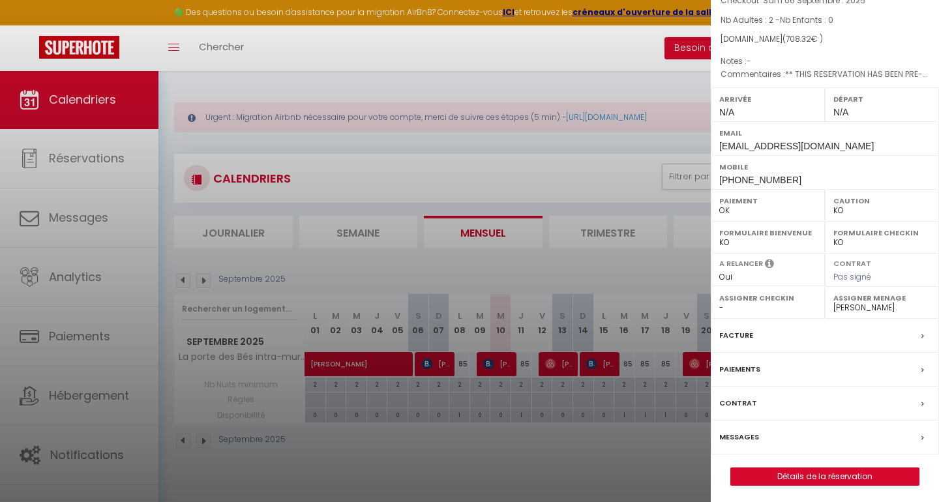
scroll to position [115, 0]
click at [746, 330] on label "Facture" at bounding box center [736, 336] width 34 height 14
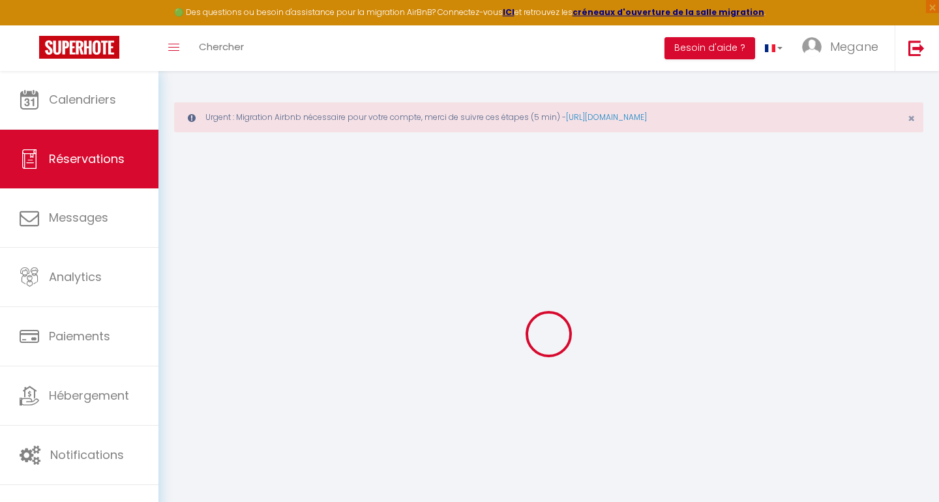
select select "cleaning"
select select "taxes"
select select
checkbox input "false"
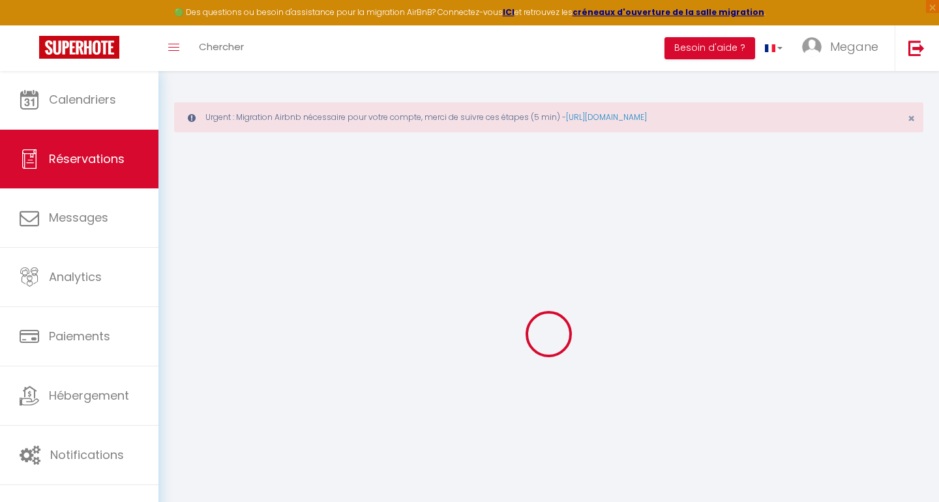
select select
checkbox input "false"
select select
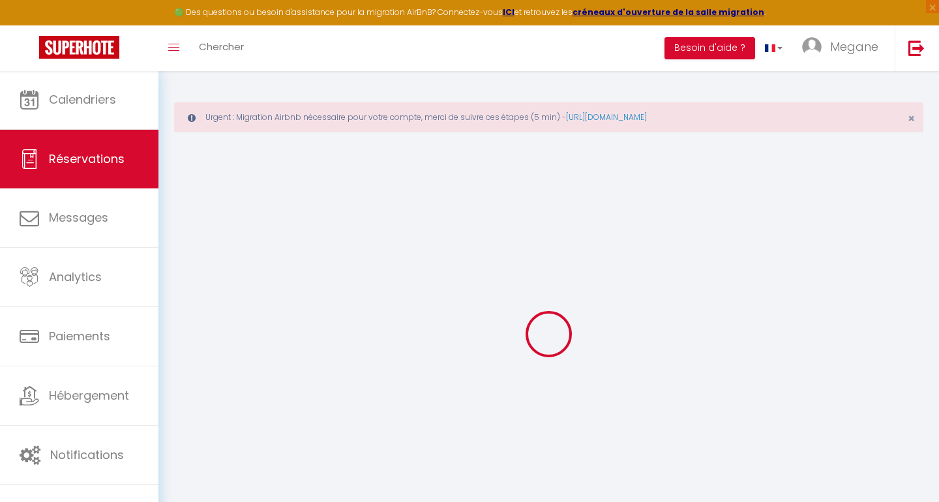
checkbox input "false"
type textarea "** THIS RESERVATION HAS BEEN PRE-PAID ** BOOKING NOTE : Payment charge is EUR 9…"
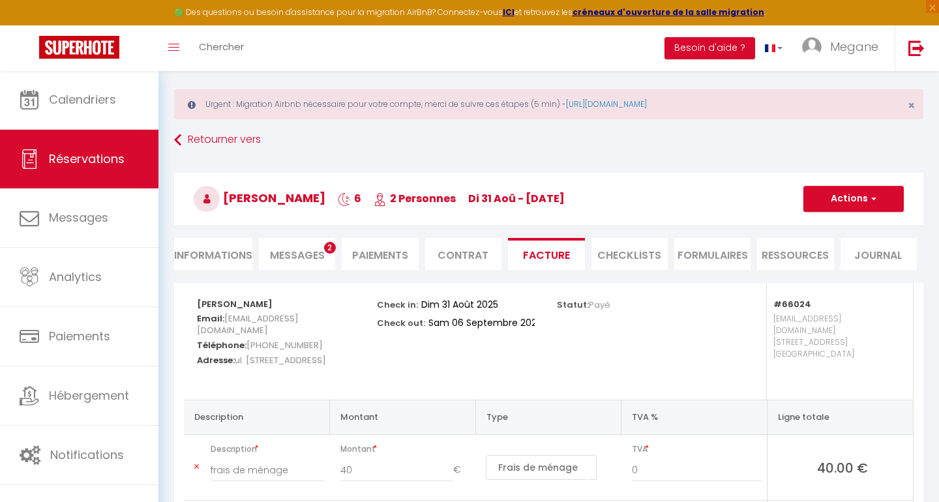
scroll to position [22, 0]
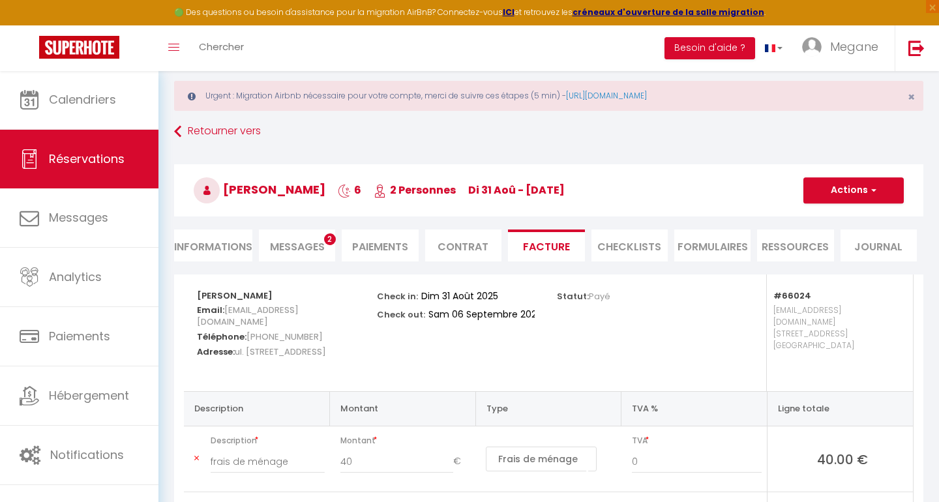
click at [849, 197] on button "Actions" at bounding box center [853, 190] width 100 height 26
click at [821, 237] on link "Aperçu et éditer" at bounding box center [843, 235] width 109 height 17
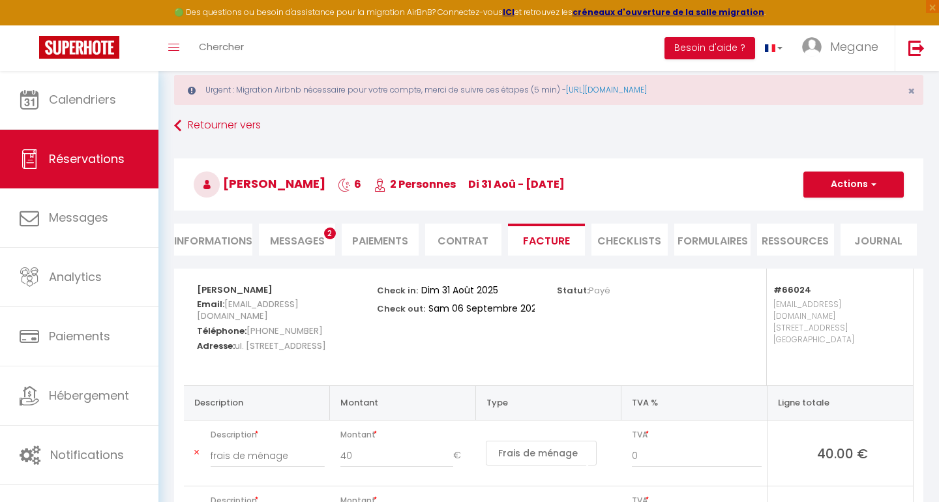
scroll to position [32, 0]
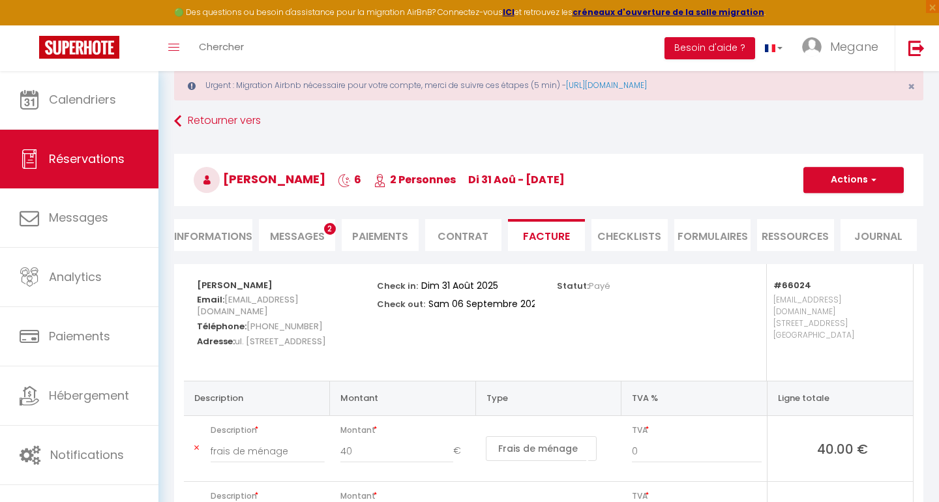
click at [862, 165] on h3 "Pavlo Sai 6 2 Personnes di 31 Aoû - sa 06 Sep" at bounding box center [548, 180] width 749 height 52
click at [859, 171] on button "Actions" at bounding box center [853, 180] width 100 height 26
click at [835, 240] on link "Envoyer la facture" at bounding box center [843, 242] width 109 height 17
type input "psai.970535@guest.booking.com"
type input "Your invoice 5672754 - La porte des Bés intra-muros, plage à 10 mètres !"
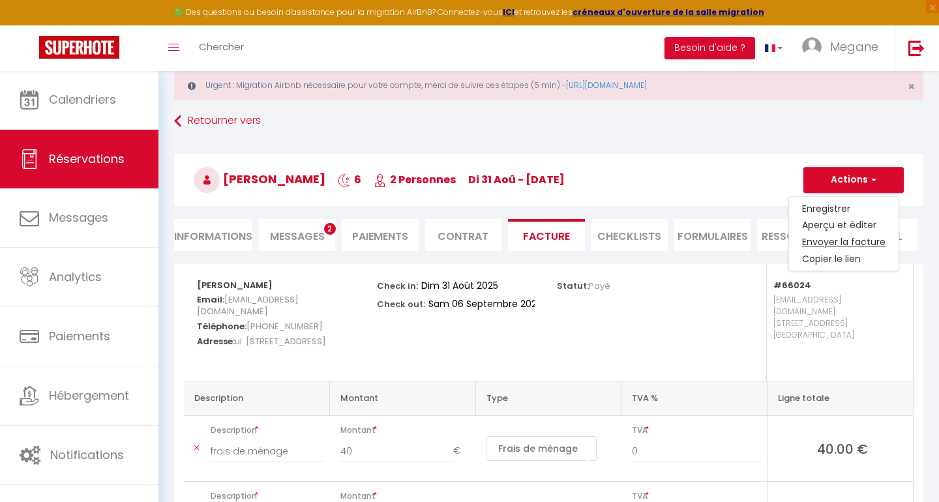
type textarea "Hi, Here is the link to download your invoice: https://superhote.com/applink/in…"
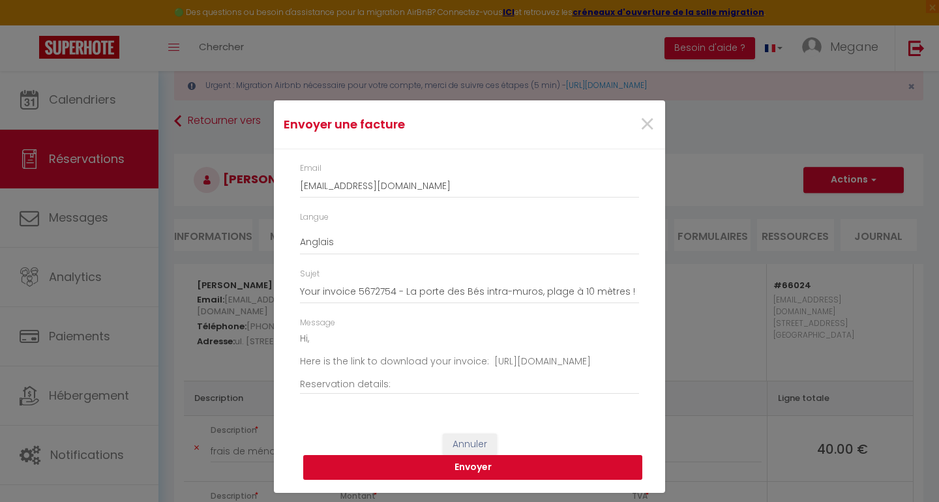
click at [517, 465] on button "Envoyer" at bounding box center [472, 467] width 339 height 25
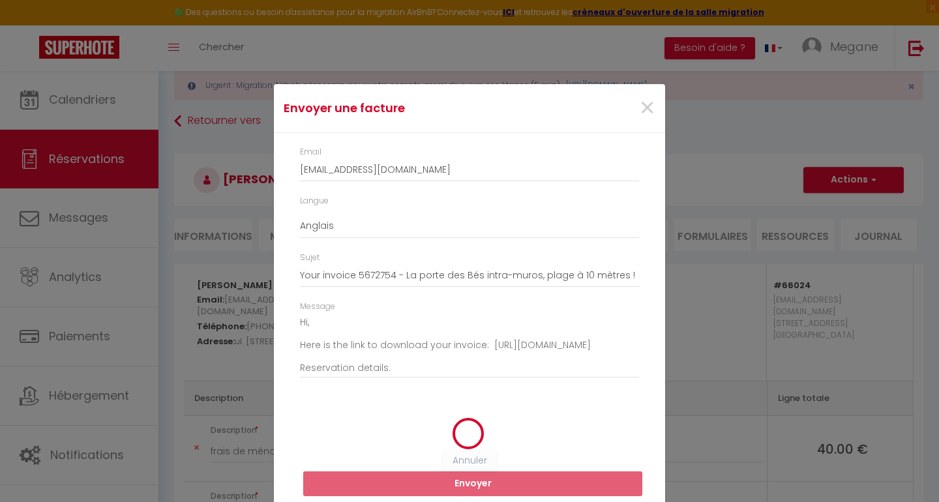
type input "psai.970535@guest.booking.com"
type input "Your invoice 5672754 - La porte des Bés intra-muros, plage à 10 mètres !"
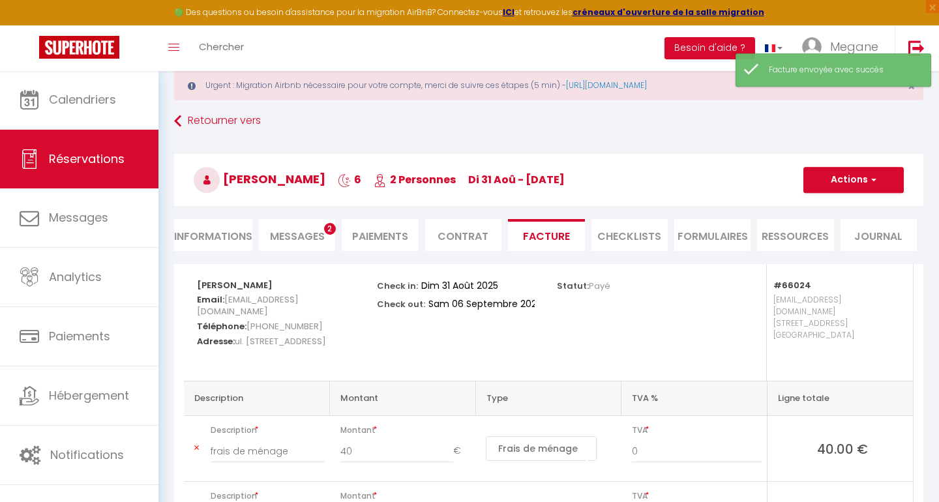
click at [864, 177] on button "Actions" at bounding box center [853, 180] width 100 height 26
click at [828, 242] on link "Envoyer la facture" at bounding box center [843, 242] width 109 height 17
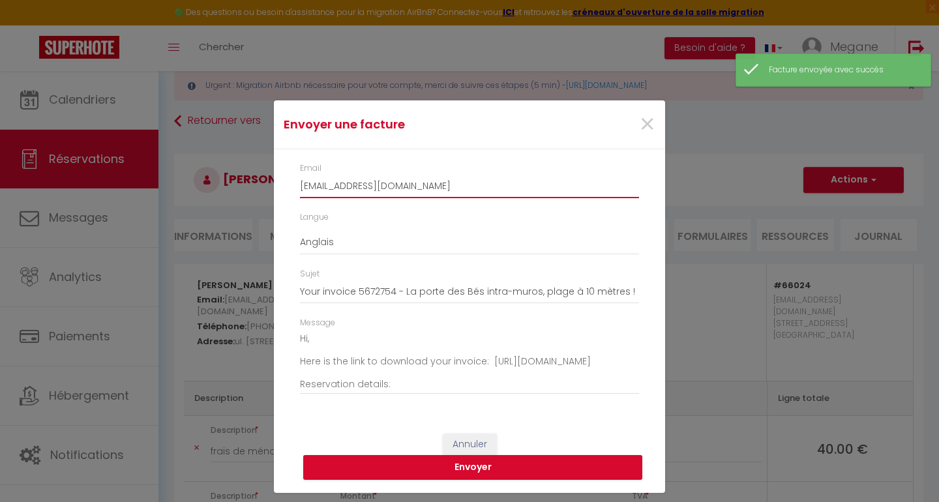
click at [472, 191] on input "psai.970535@guest.booking.com" at bounding box center [469, 186] width 339 height 23
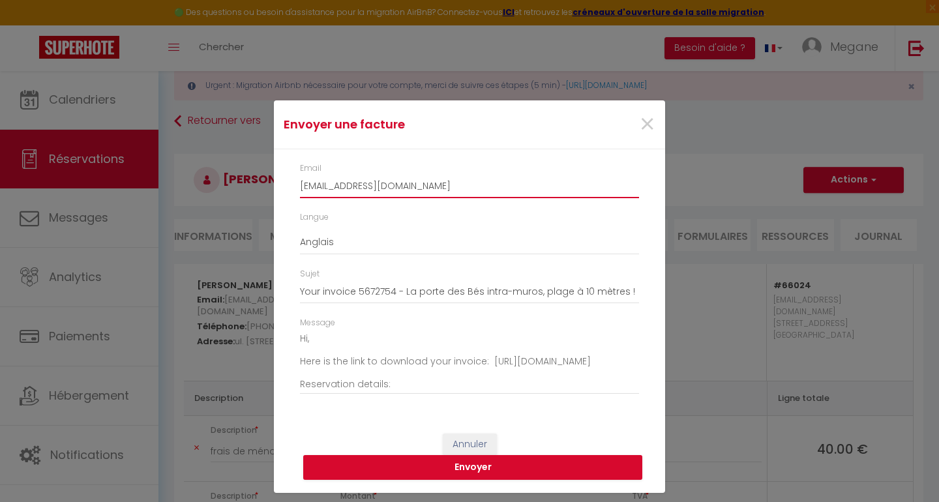
type input "sajpasha@gmail.com"
click at [501, 227] on div "Langue Anglais Français Espagnol Portugais" at bounding box center [469, 239] width 356 height 57
click at [469, 463] on button "Envoyer" at bounding box center [472, 467] width 339 height 25
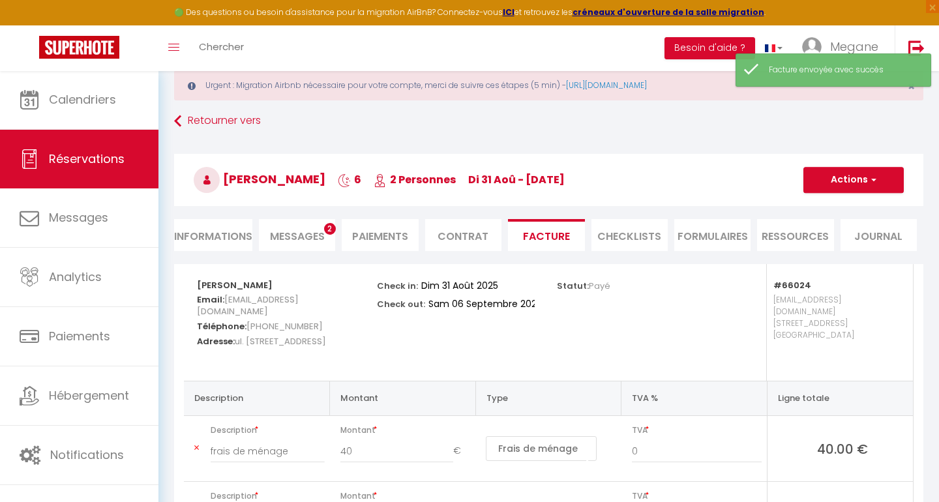
click at [287, 236] on span "Messages" at bounding box center [297, 236] width 55 height 15
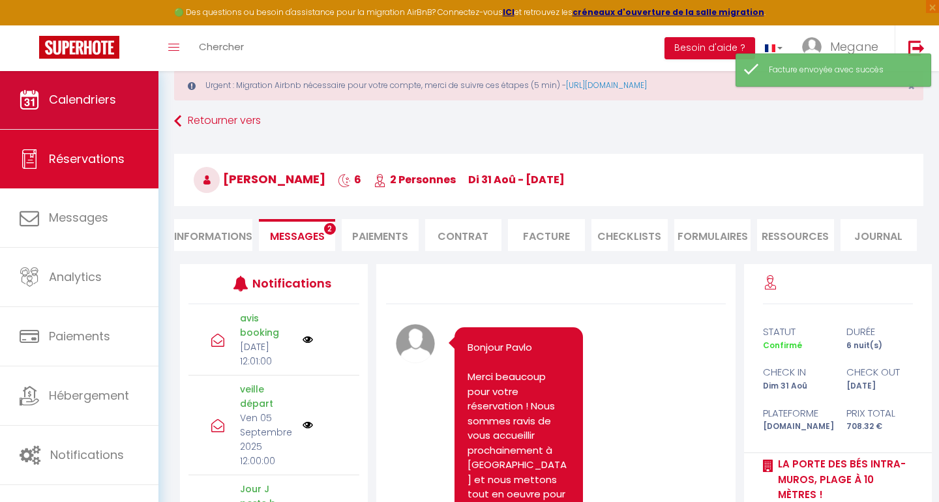
scroll to position [5866, 0]
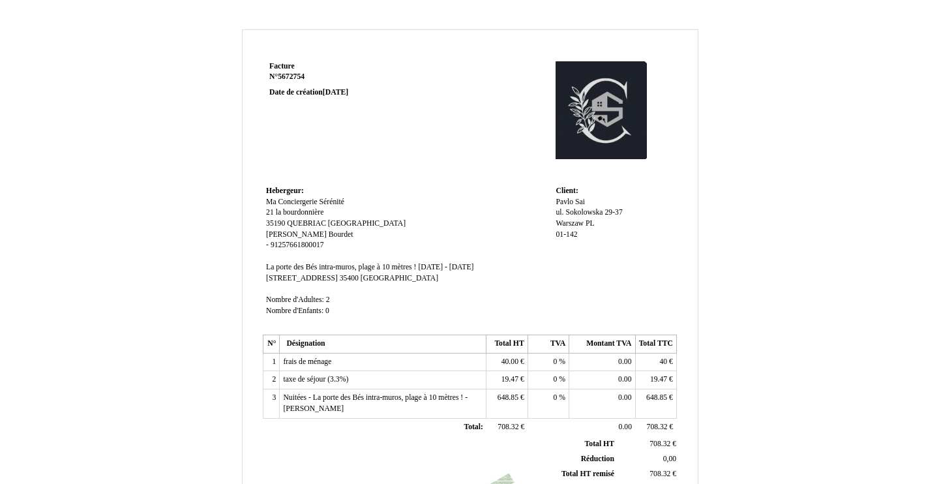
click at [587, 214] on span "ul. Sokolowska 29-37" at bounding box center [588, 212] width 66 height 8
click at [611, 203] on div "Pavlo Pavlo Sai Sai ul. Sokolowska 29-37 ul. Sokolowska 29-37 Warszaw Warszaw P…" at bounding box center [613, 224] width 117 height 55
drag, startPoint x: 598, startPoint y: 203, endPoint x: 585, endPoint y: 203, distance: 13.0
click at [597, 203] on div "Pavlo Pavlo Sai Sai ul. Sokolowska 29-37 ul. Sokolowska 29-37 Warszaw Warszaw P…" at bounding box center [613, 224] width 117 height 55
click at [583, 203] on span "Sai" at bounding box center [580, 201] width 10 height 8
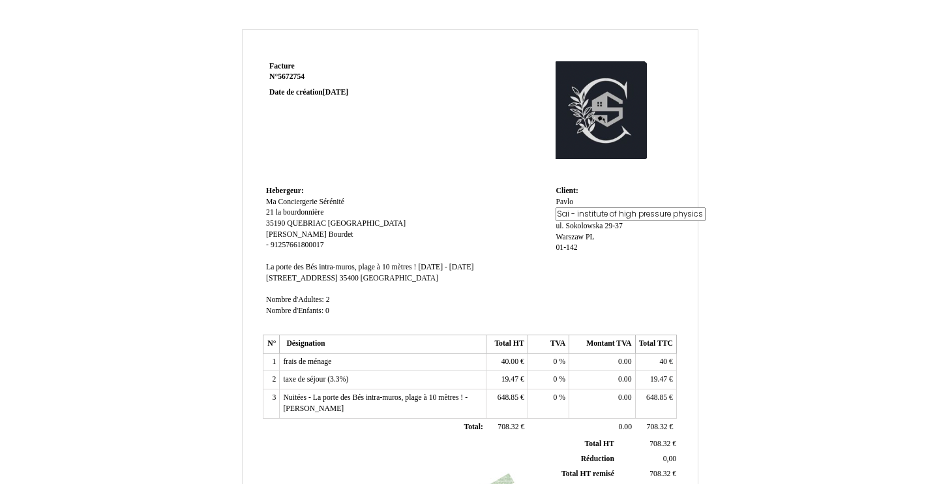
type input "Sai - institute of high pressure physics of the polish academy of sciences"
click at [716, 263] on div "Facture Facture N° 5672754 5672754 Date de création 04 May 2025 Hebergeur: Hebe…" at bounding box center [470, 407] width 763 height 757
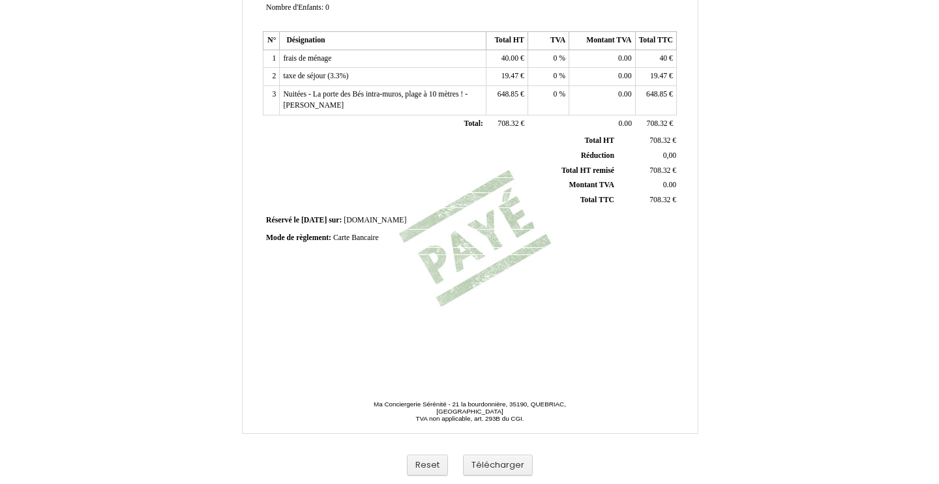
scroll to position [303, 0]
click at [488, 464] on button "Télécharger" at bounding box center [498, 465] width 70 height 22
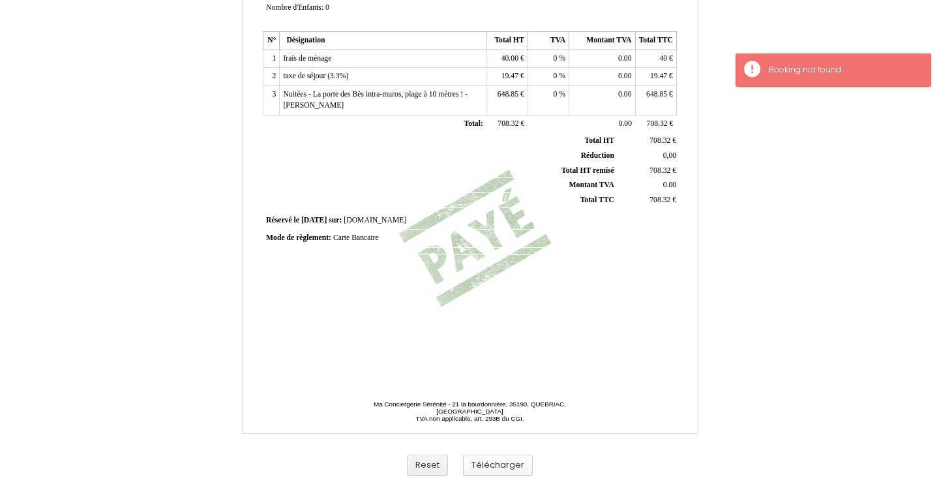
click at [476, 464] on button "Télécharger" at bounding box center [498, 465] width 70 height 22
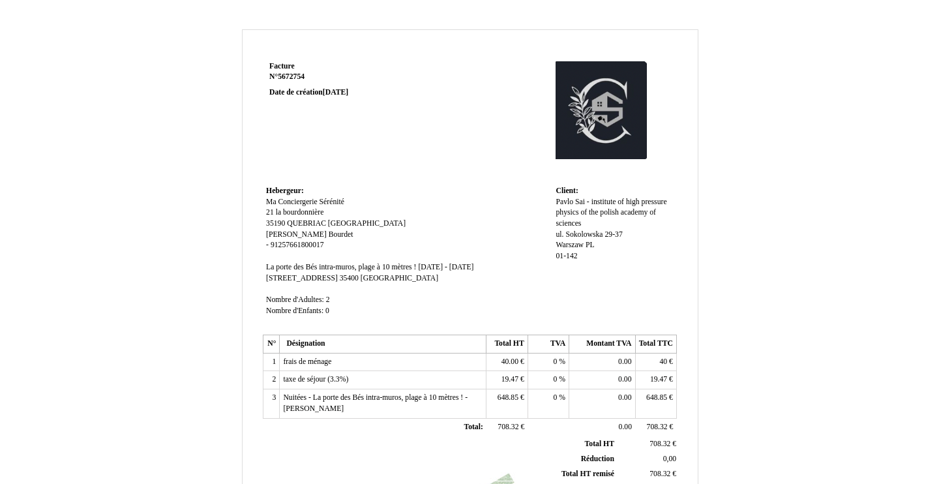
scroll to position [0, 0]
